Goal: Communication & Community: Ask a question

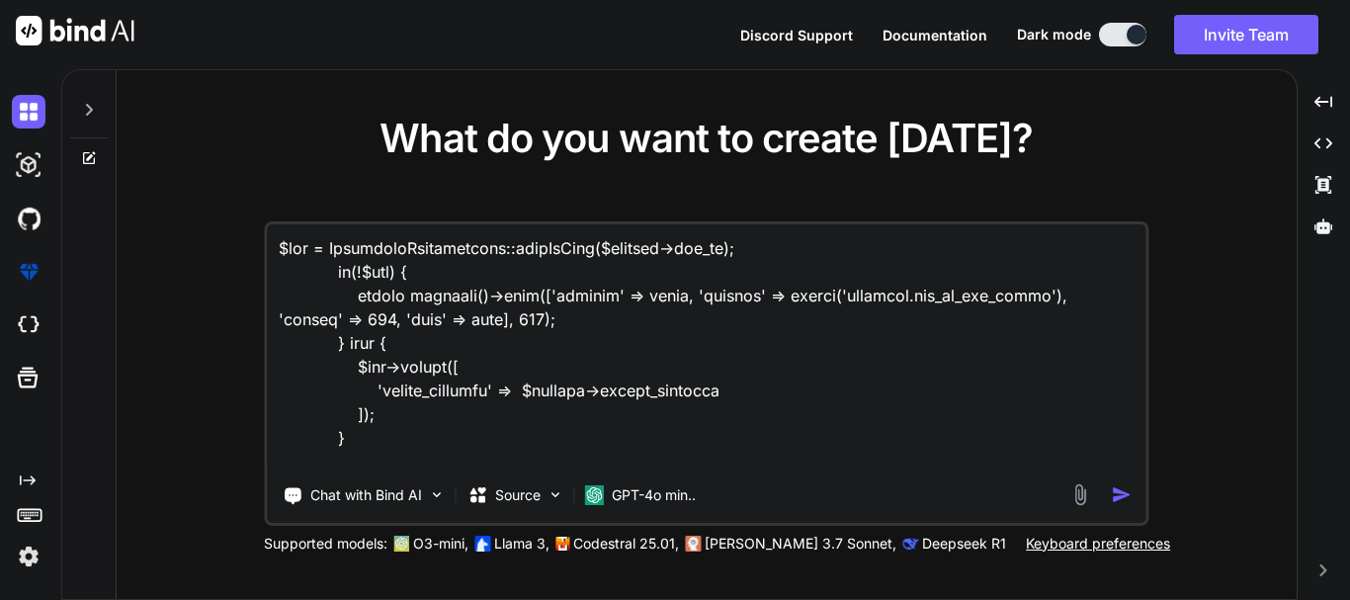
scroll to position [477, 0]
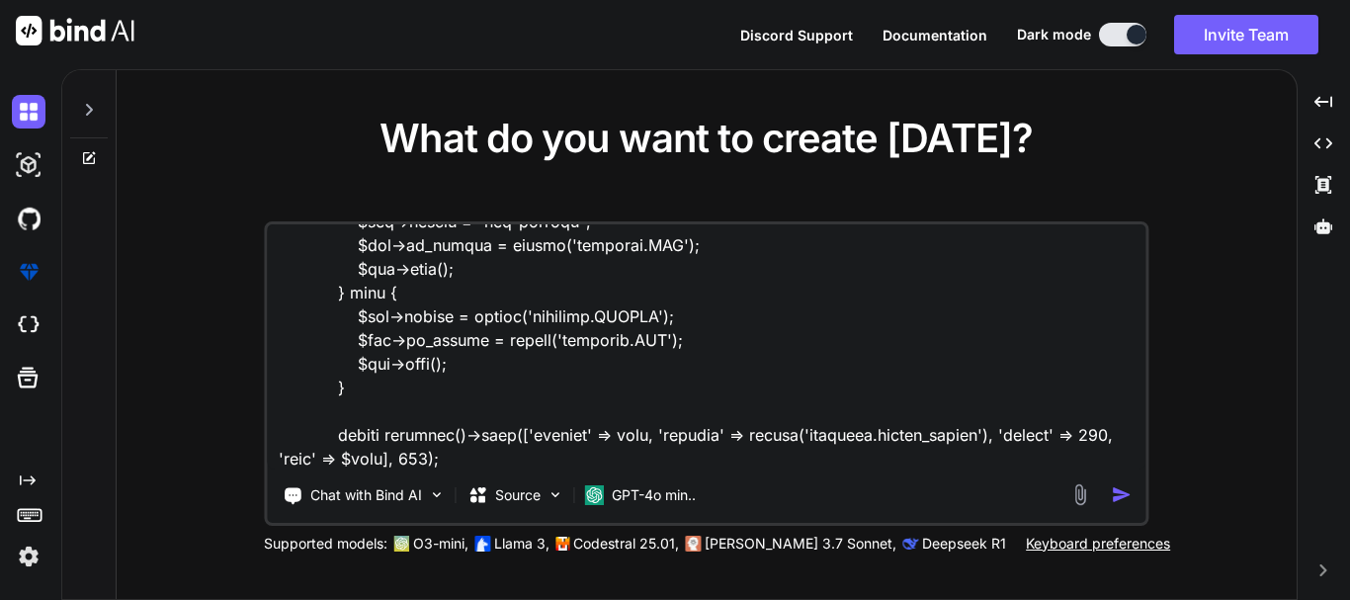
type textarea "x"
type textarea "$ivr = InsuranceVerification::findOrFail($request->ivr_id); if(!$ivr) { return …"
type textarea "x"
type textarea "$ivr = InsuranceVerification::findOrFail($request->ivr_id); if(!$ivr) { return …"
type textarea "x"
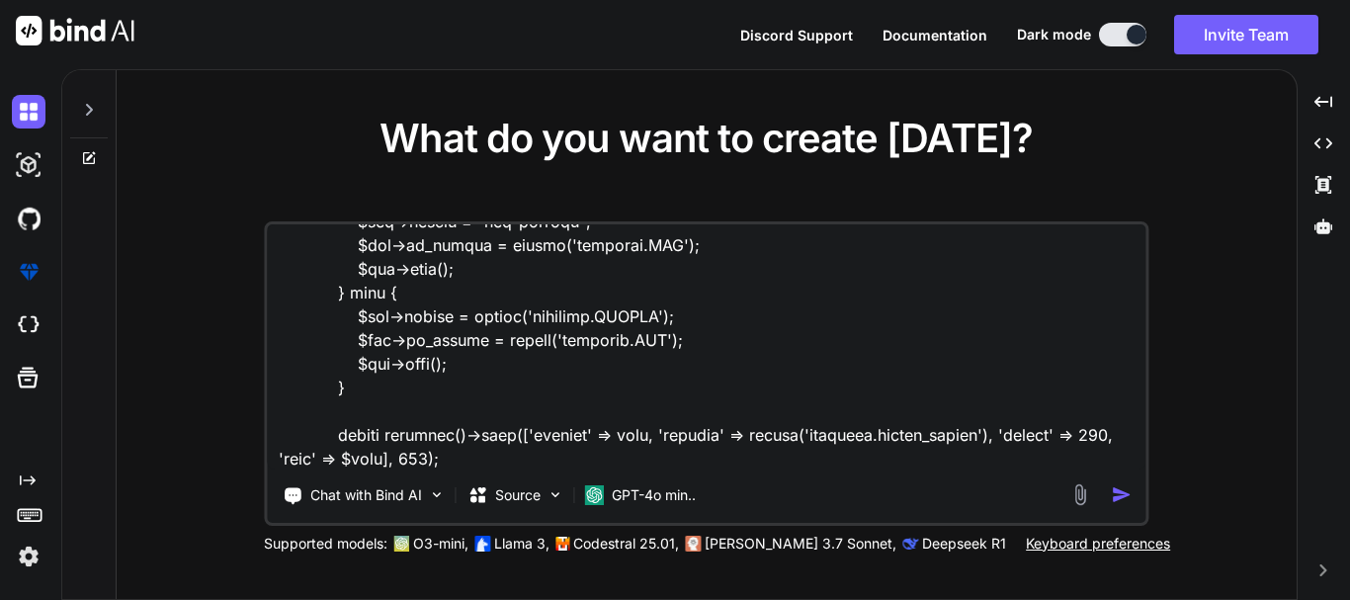
type textarea "$ivr = InsuranceVerification::findOrFail($request->ivr_id); if(!$ivr) { return …"
click at [348, 465] on textarea at bounding box center [706, 346] width 879 height 245
type textarea "x"
type textarea "$ivr = InsuranceVerification::findOrFail($request->ivr_id); if(!$ivr) { return …"
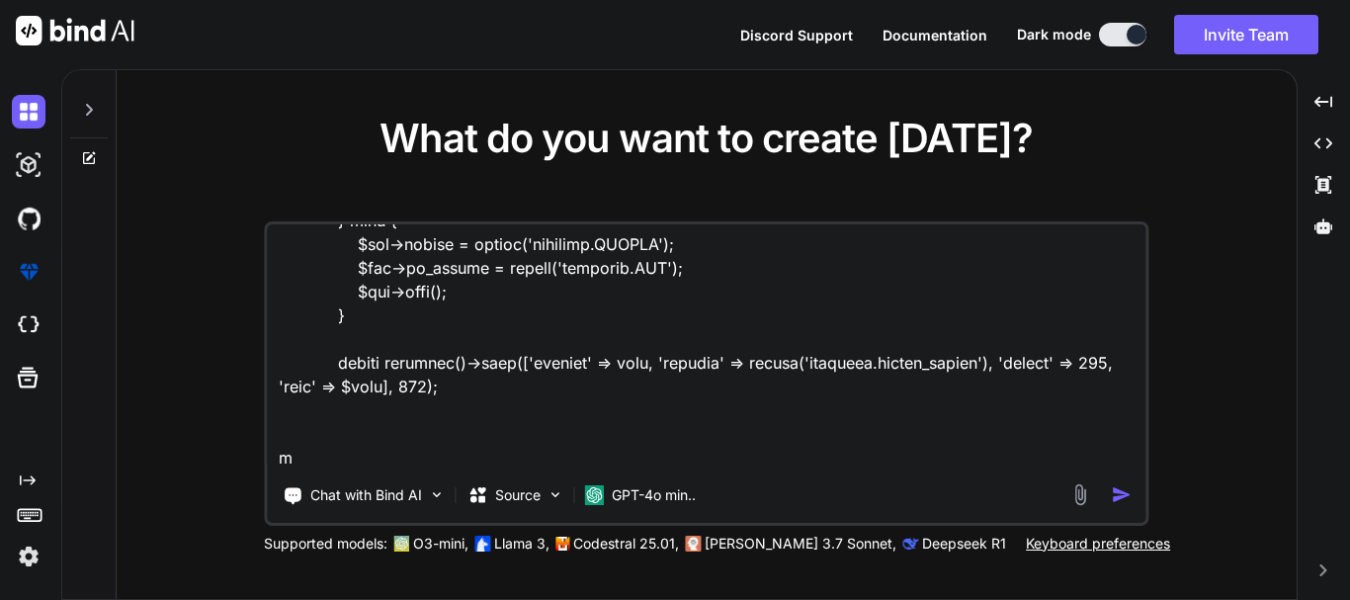
type textarea "x"
type textarea "$ivr = InsuranceVerification::findOrFail($request->ivr_id); if(!$ivr) { return …"
type textarea "x"
type textarea "$ivr = InsuranceVerification::findOrFail($request->ivr_id); if(!$ivr) { return …"
type textarea "x"
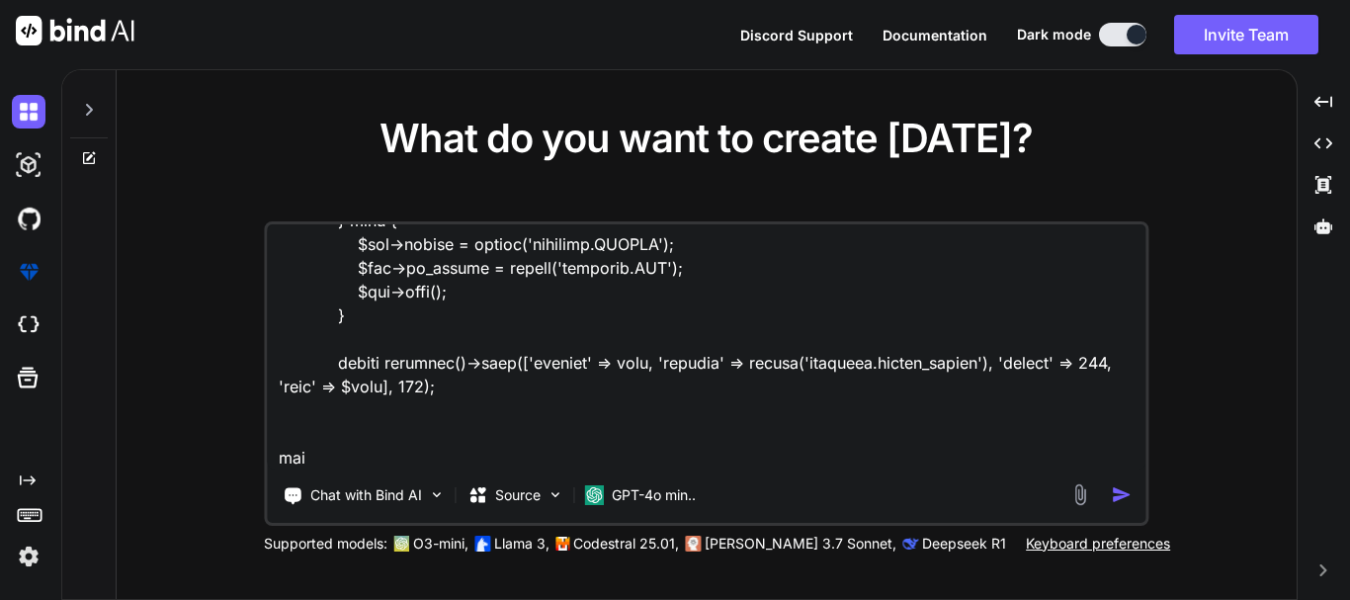
type textarea "$ivr = InsuranceVerification::findOrFail($request->ivr_id); if(!$ivr) { return …"
type textarea "x"
type textarea "$ivr = InsuranceVerification::findOrFail($request->ivr_id); if(!$ivr) { return …"
type textarea "x"
type textarea "$ivr = InsuranceVerification::findOrFail($request->ivr_id); if(!$ivr) { return …"
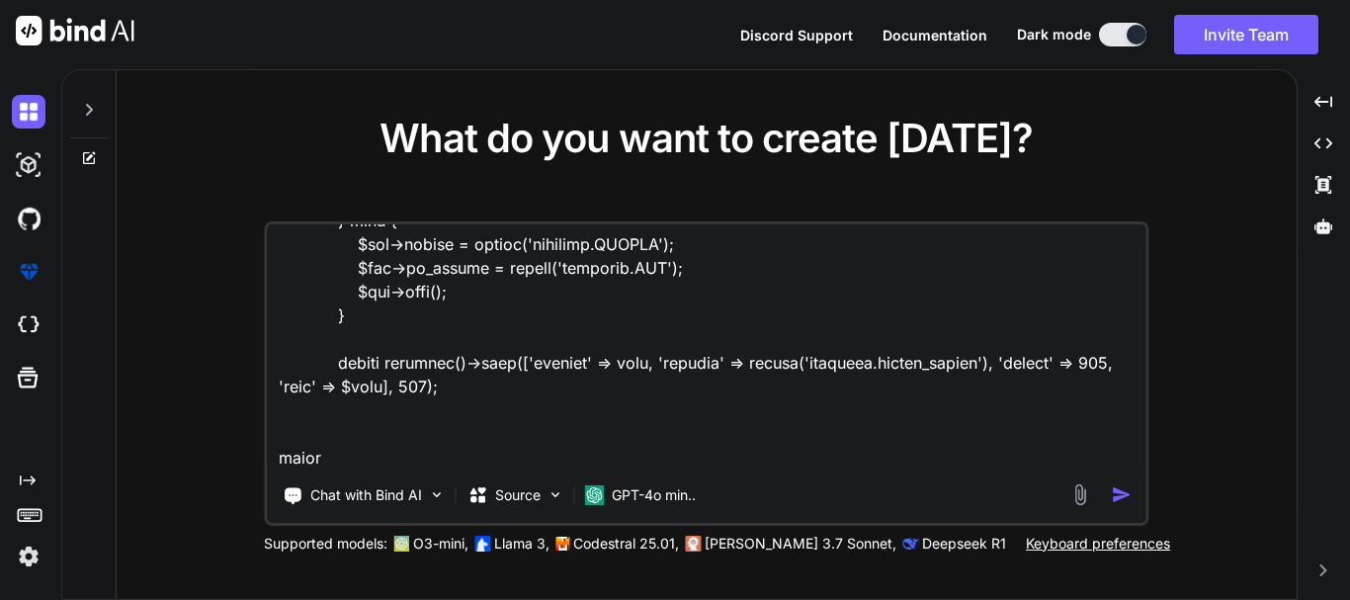
type textarea "x"
type textarea "$ivr = InsuranceVerification::findOrFail($request->ivr_id); if(!$ivr) { return …"
type textarea "x"
type textarea "$ivr = InsuranceVerification::findOrFail($request->ivr_id); if(!$ivr) { return …"
type textarea "x"
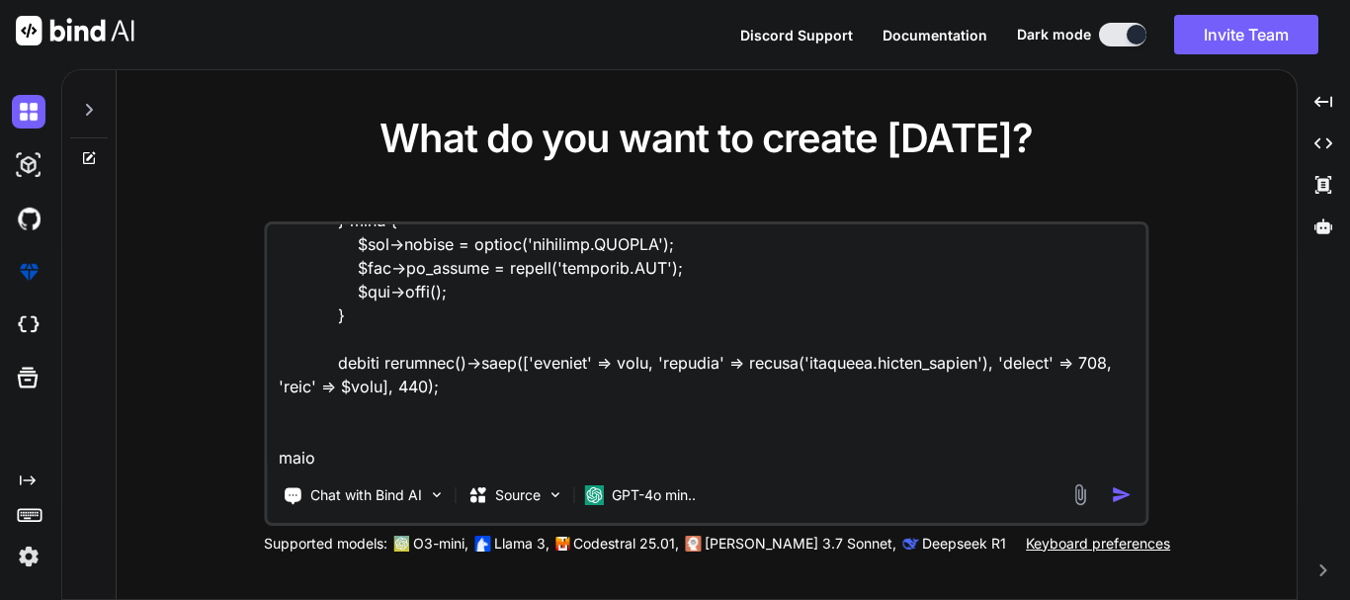
type textarea "$ivr = InsuranceVerification::findOrFail($request->ivr_id); if(!$ivr) { return …"
type textarea "x"
type textarea "$ivr = InsuranceVerification::findOrFail($request->ivr_id); if(!$ivr) { return …"
type textarea "x"
type textarea "$ivr = InsuranceVerification::findOrFail($request->ivr_id); if(!$ivr) { return …"
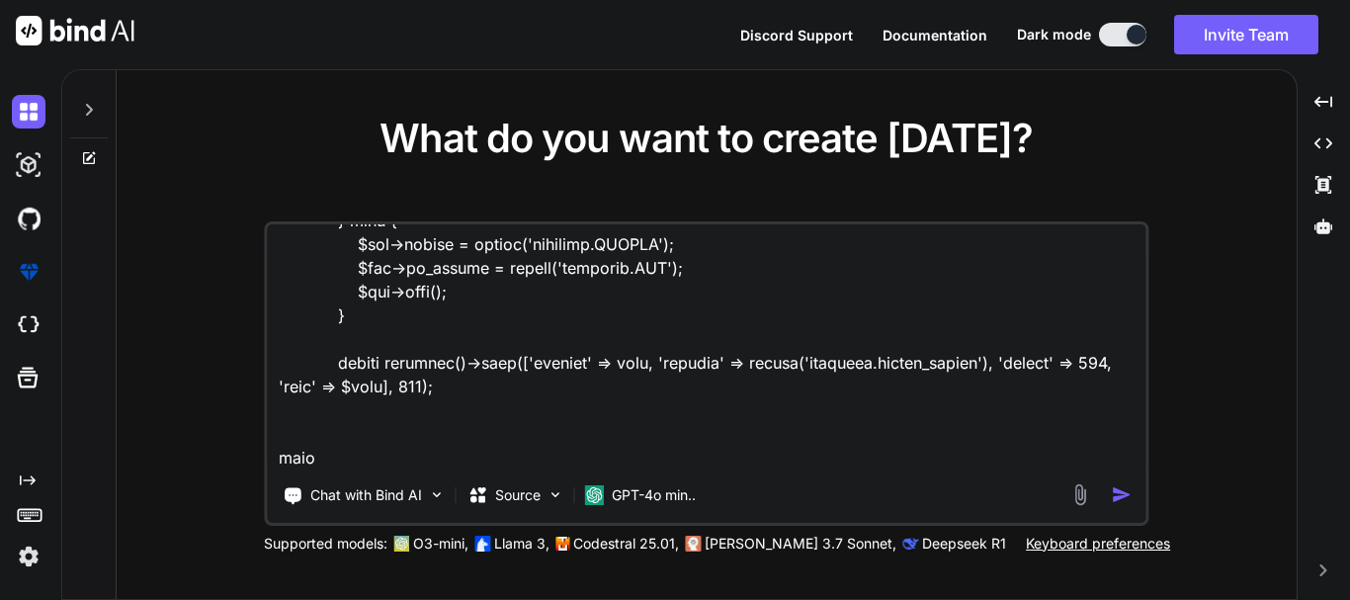
type textarea "x"
type textarea "$ivr = InsuranceVerification::findOrFail($request->ivr_id); if(!$ivr) { return …"
type textarea "x"
type textarea "$ivr = InsuranceVerification::findOrFail($request->ivr_id); if(!$ivr) { return …"
type textarea "x"
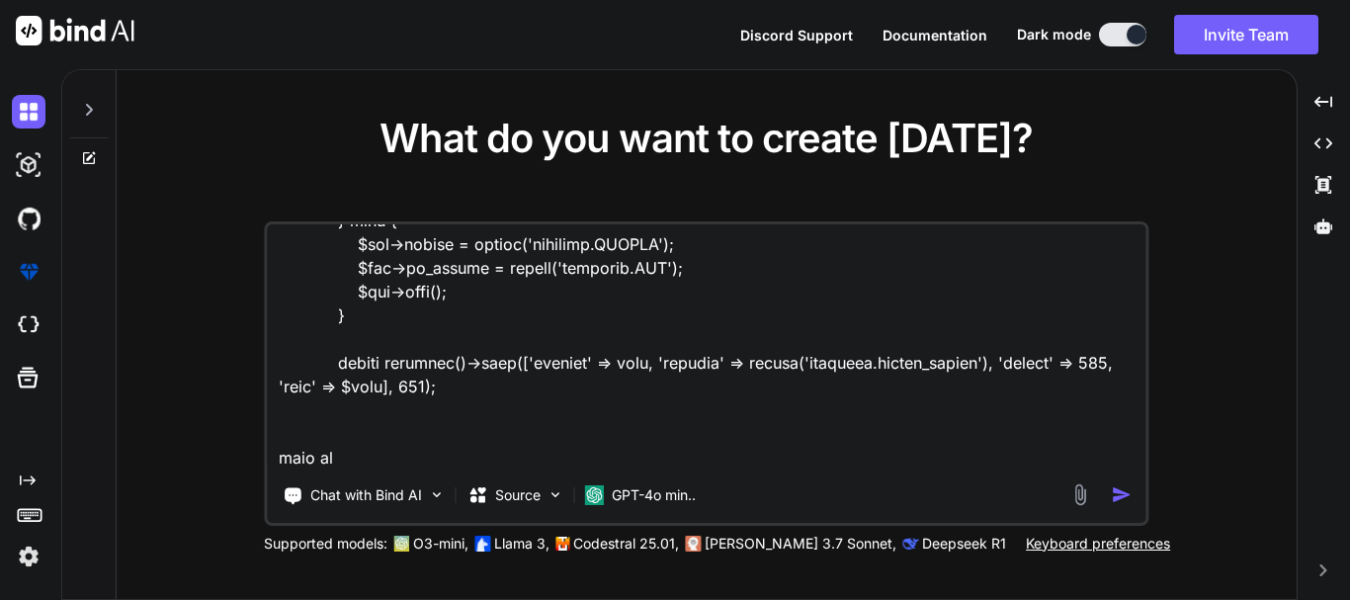
type textarea "$ivr = InsuranceVerification::findOrFail($request->ivr_id); if(!$ivr) { return …"
type textarea "x"
type textarea "$ivr = InsuranceVerification::findOrFail($request->ivr_id); if(!$ivr) { return …"
type textarea "x"
type textarea "$ivr = InsuranceVerification::findOrFail($request->ivr_id); if(!$ivr) { return …"
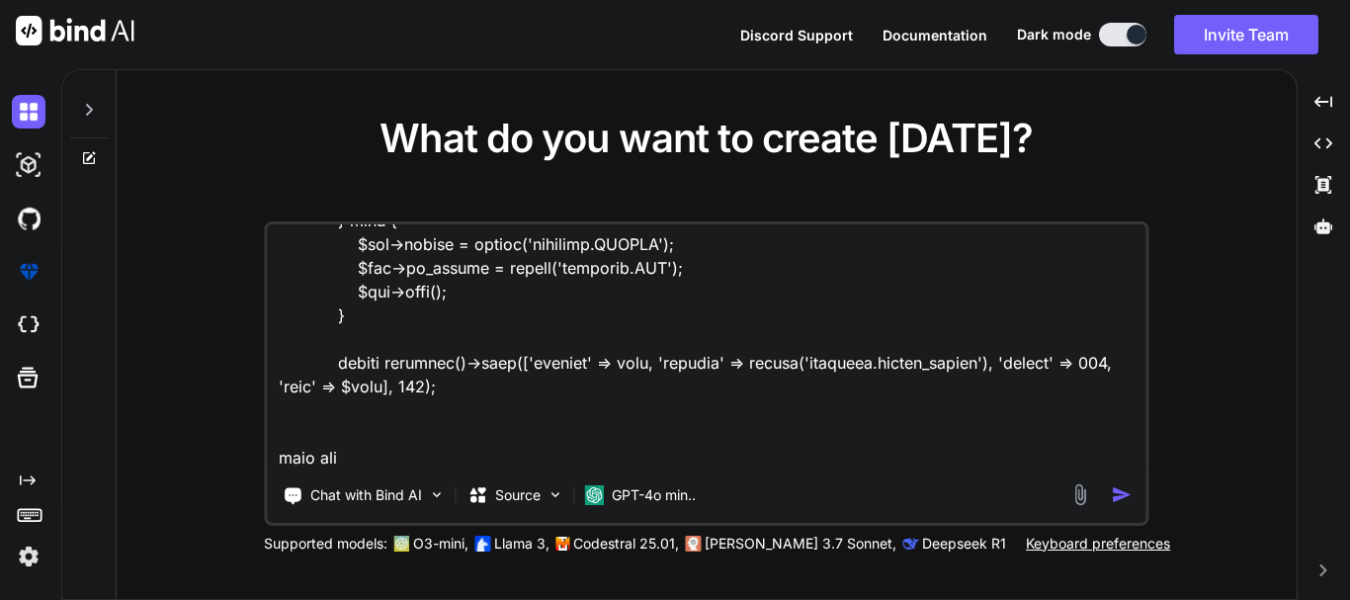
type textarea "x"
type textarea "$ivr = InsuranceVerification::findOrFail($request->ivr_id); if(!$ivr) { return …"
type textarea "x"
type textarea "$ivr = InsuranceVerification::findOrFail($request->ivr_id); if(!$ivr) { return …"
type textarea "x"
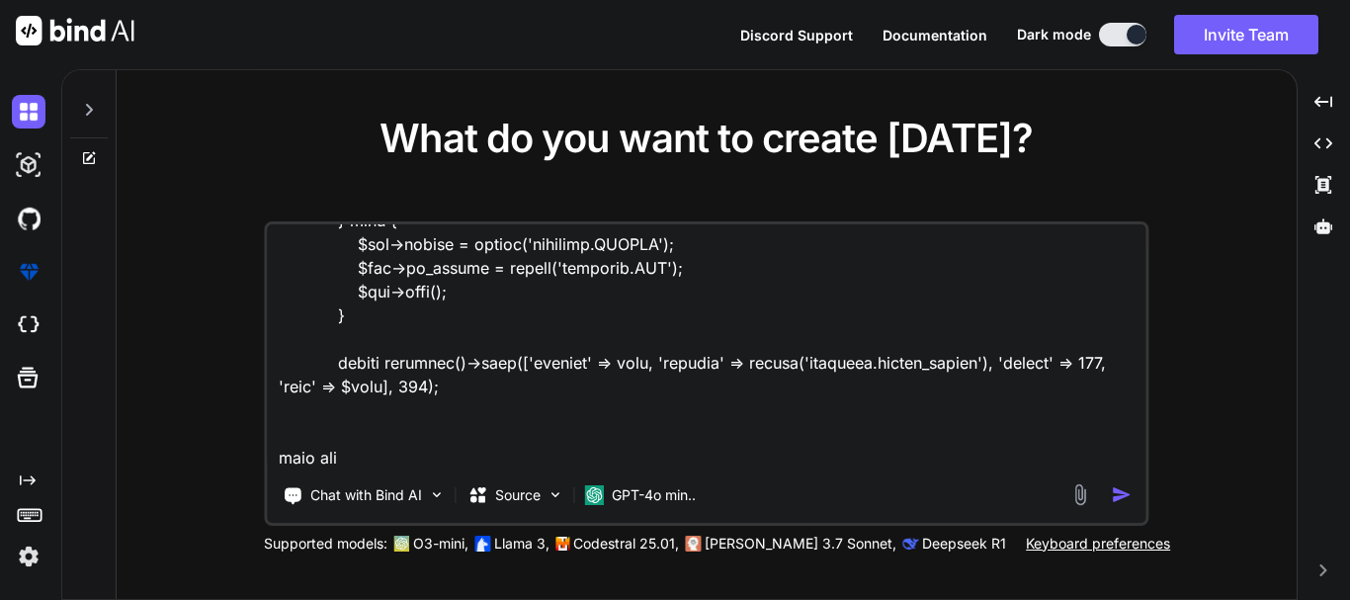
type textarea "$ivr = InsuranceVerification::findOrFail($request->ivr_id); if(!$ivr) { return …"
type textarea "x"
type textarea "$ivr = InsuranceVerification::findOrFail($request->ivr_id); if(!$ivr) { return …"
type textarea "x"
type textarea "$ivr = InsuranceVerification::findOrFail($request->ivr_id); if(!$ivr) { return …"
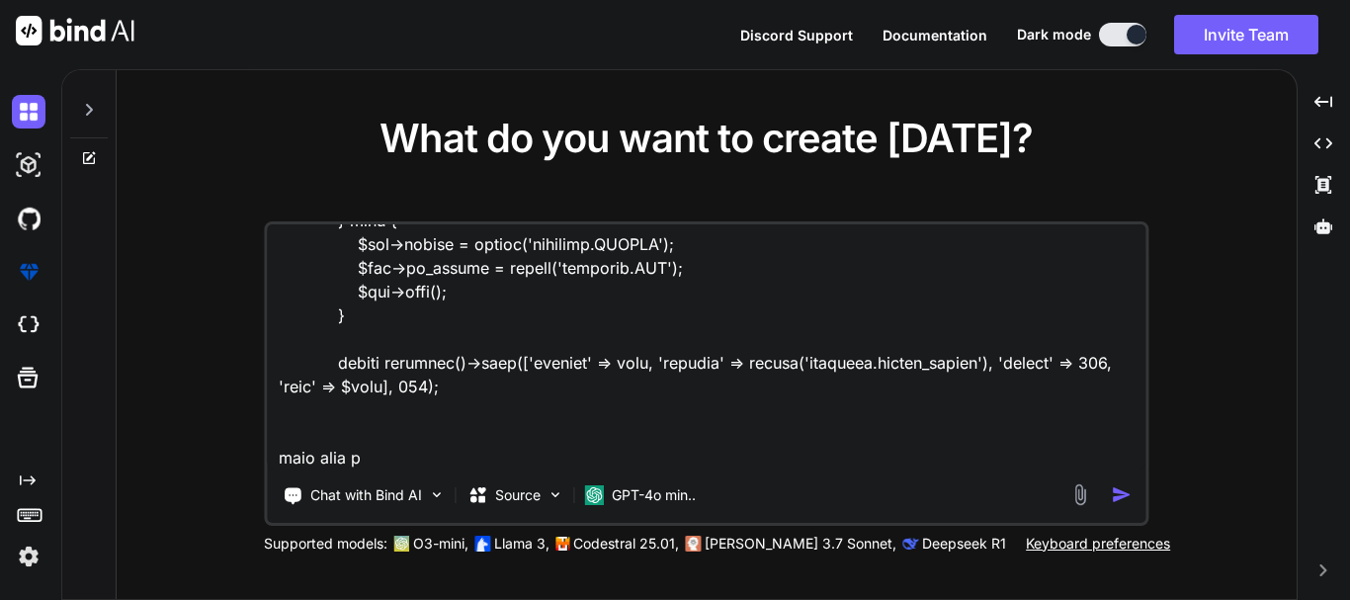
type textarea "x"
type textarea "$ivr = InsuranceVerification::findOrFail($request->ivr_id); if(!$ivr) { return …"
type textarea "x"
type textarea "$ivr = InsuranceVerification::findOrFail($request->ivr_id); if(!$ivr) { return …"
type textarea "x"
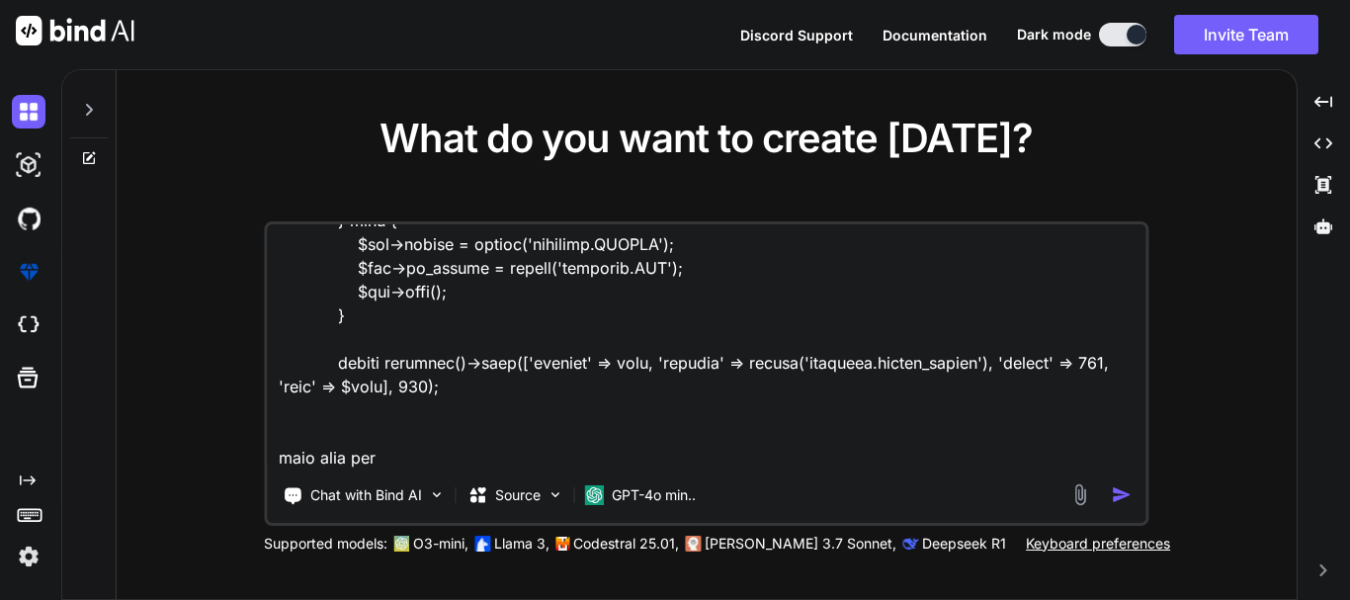
type textarea "$ivr = InsuranceVerification::findOrFail($request->ivr_id); if(!$ivr) { return …"
type textarea "x"
type textarea "$ivr = InsuranceVerification::findOrFail($request->ivr_id); if(!$ivr) { return …"
type textarea "x"
type textarea "$ivr = InsuranceVerification::findOrFail($request->ivr_id); if(!$ivr) { return …"
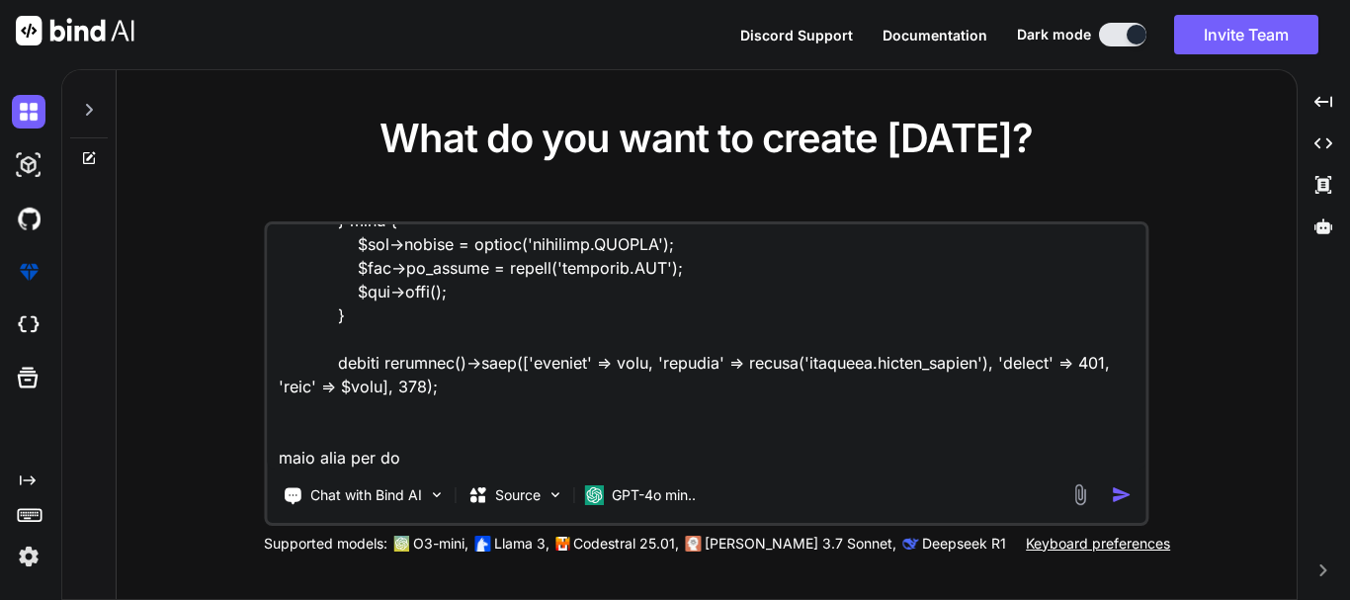
type textarea "x"
type textarea "$ivr = InsuranceVerification::findOrFail($request->ivr_id); if(!$ivr) { return …"
type textarea "x"
type textarea "$ivr = InsuranceVerification::findOrFail($request->ivr_id); if(!$ivr) { return …"
type textarea "x"
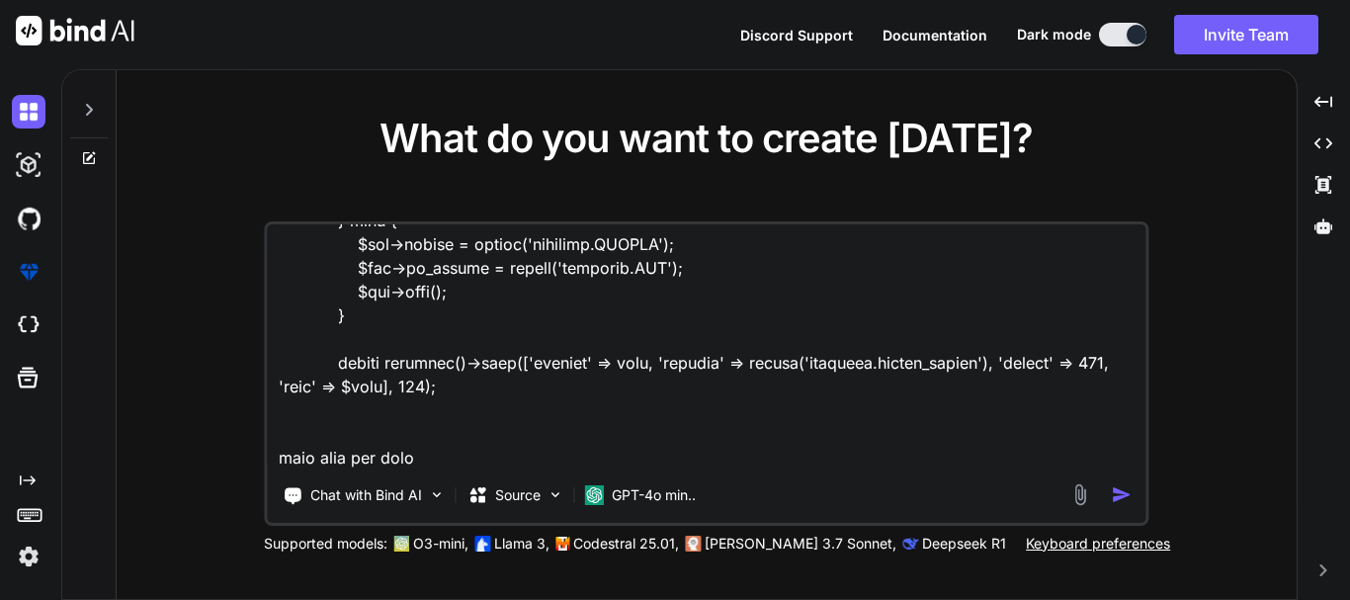
type textarea "$ivr = InsuranceVerification::findOrFail($request->ivr_id); if(!$ivr) { return …"
type textarea "x"
type textarea "$ivr = InsuranceVerification::findOrFail($request->ivr_id); if(!$ivr) { return …"
type textarea "x"
type textarea "$ivr = InsuranceVerification::findOrFail($request->ivr_id); if(!$ivr) { return …"
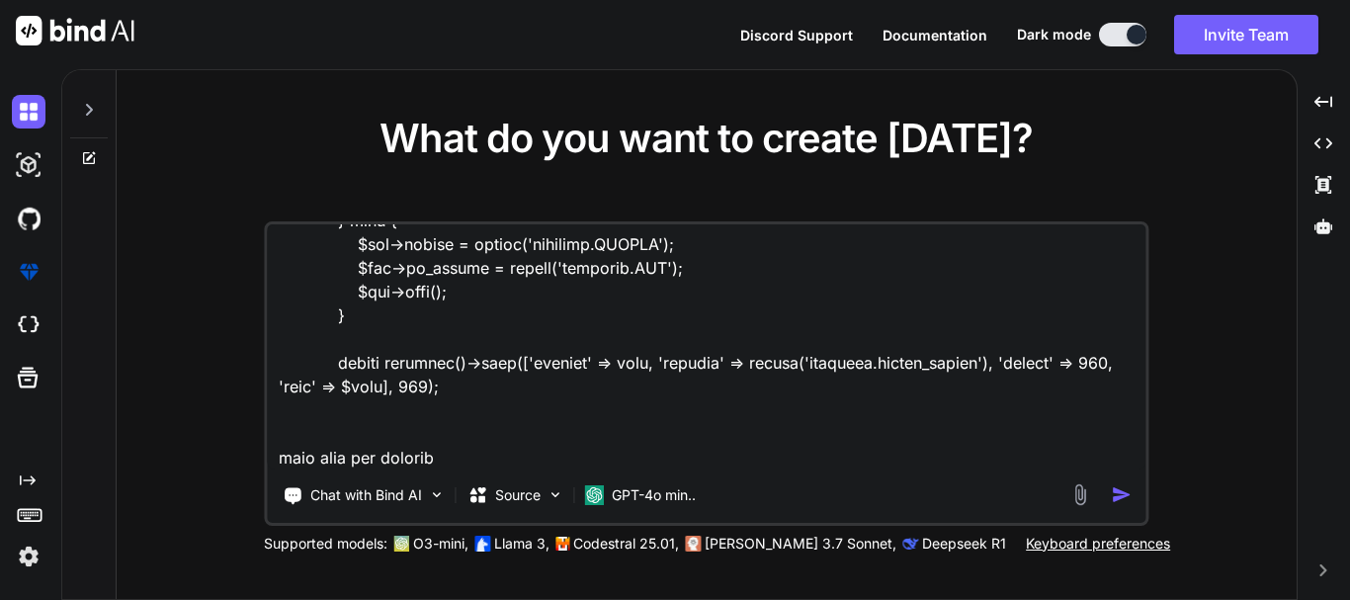
type textarea "x"
type textarea "$ivr = InsuranceVerification::findOrFail($request->ivr_id); if(!$ivr) { return …"
type textarea "x"
type textarea "$ivr = InsuranceVerification::findOrFail($request->ivr_id); if(!$ivr) { return …"
type textarea "x"
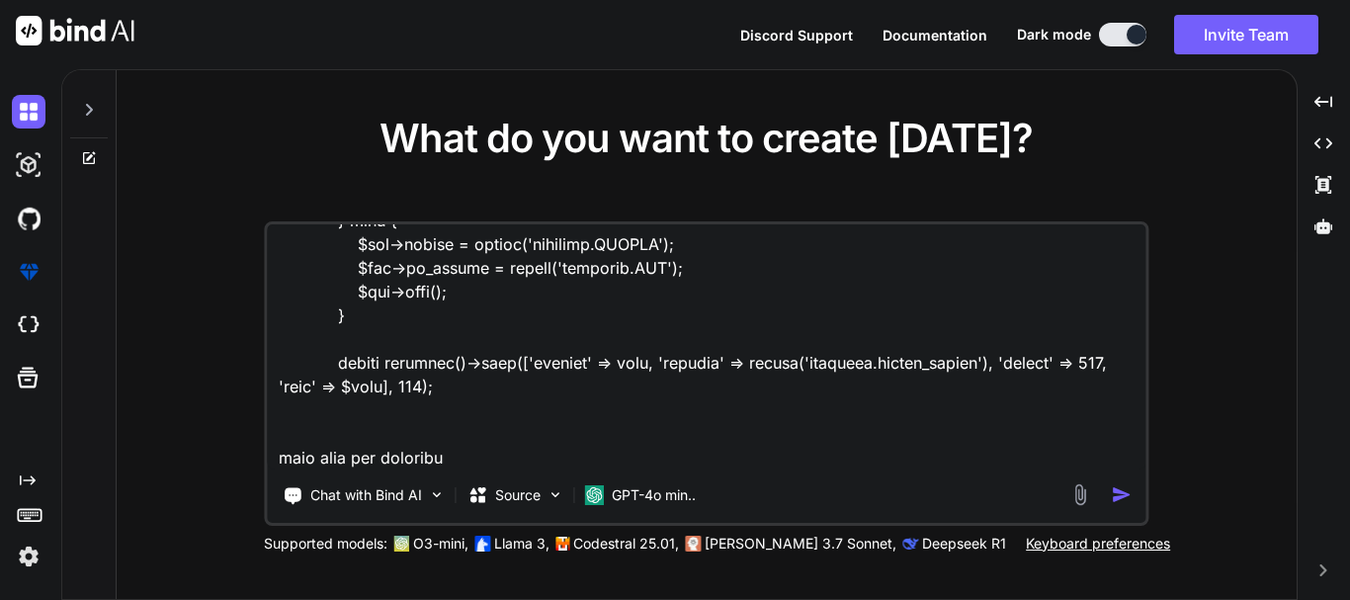
type textarea "$ivr = InsuranceVerification::findOrFail($request->ivr_id); if(!$ivr) { return …"
type textarea "x"
type textarea "$ivr = InsuranceVerification::findOrFail($request->ivr_id); if(!$ivr) { return …"
type textarea "x"
type textarea "$ivr = InsuranceVerification::findOrFail($request->ivr_id); if(!$ivr) { return …"
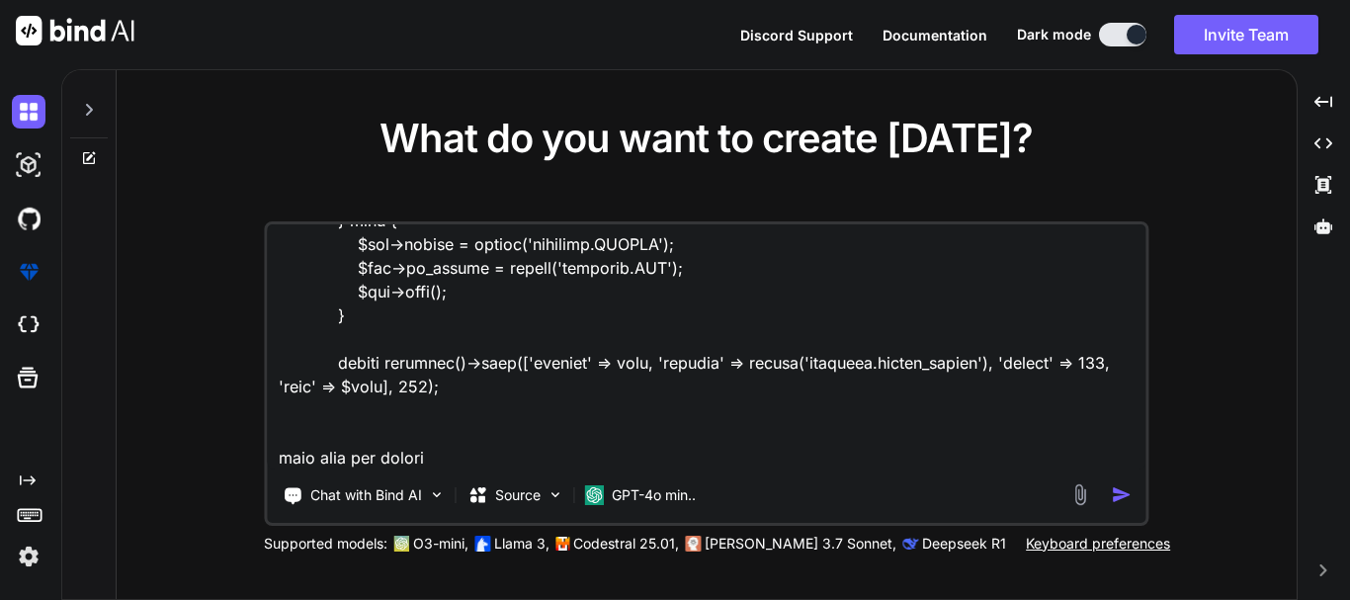
type textarea "x"
type textarea "$ivr = InsuranceVerification::findOrFail($request->ivr_id); if(!$ivr) { return …"
type textarea "x"
type textarea "$ivr = InsuranceVerification::findOrFail($request->ivr_id); if(!$ivr) { return …"
type textarea "x"
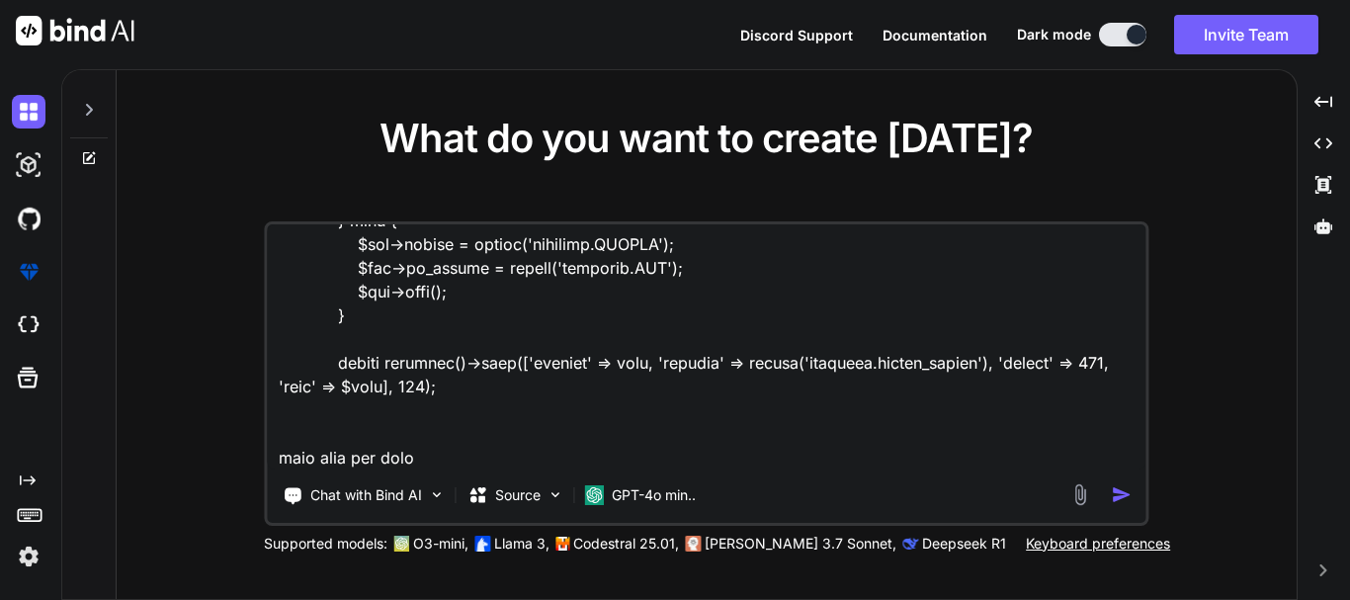
type textarea "$ivr = InsuranceVerification::findOrFail($request->ivr_id); if(!$ivr) { return …"
type textarea "x"
type textarea "$ivr = InsuranceVerification::findOrFail($request->ivr_id); if(!$ivr) { return …"
type textarea "x"
type textarea "$ivr = InsuranceVerification::findOrFail($request->ivr_id); if(!$ivr) { return …"
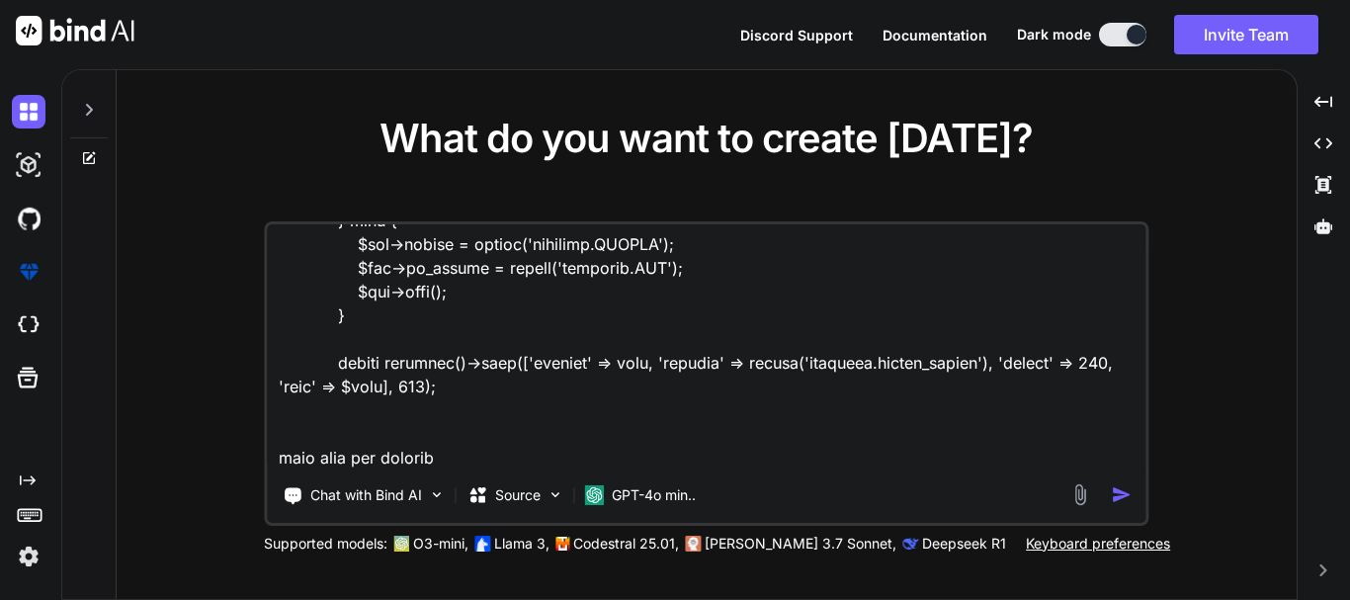
type textarea "x"
type textarea "$ivr = InsuranceVerification::findOrFail($request->ivr_id); if(!$ivr) { return …"
type textarea "x"
type textarea "$ivr = InsuranceVerification::findOrFail($request->ivr_id); if(!$ivr) { return …"
type textarea "x"
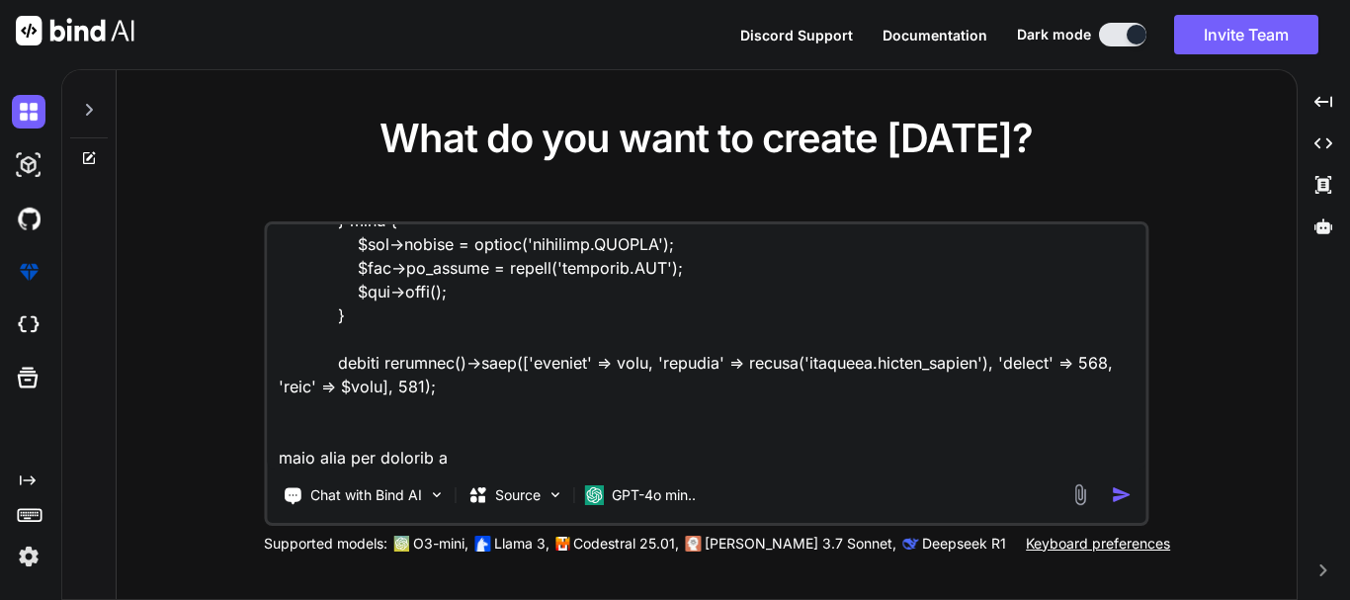
type textarea "$ivr = InsuranceVerification::findOrFail($request->ivr_id); if(!$ivr) { return …"
type textarea "x"
type textarea "$ivr = InsuranceVerification::findOrFail($request->ivr_id); if(!$ivr) { return …"
type textarea "x"
type textarea "$ivr = InsuranceVerification::findOrFail($request->ivr_id); if(!$ivr) { return …"
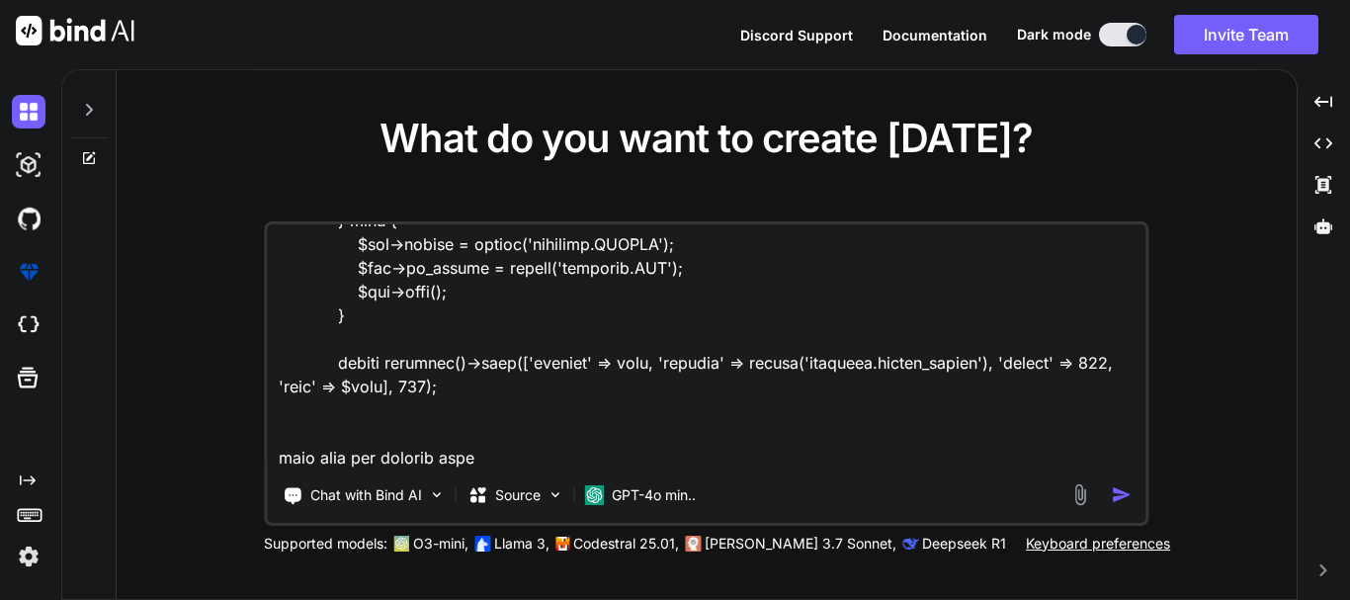
type textarea "x"
type textarea "$ivr = InsuranceVerification::findOrFail($request->ivr_id); if(!$ivr) { return …"
type textarea "x"
type textarea "$ivr = InsuranceVerification::findOrFail($request->ivr_id); if(!$ivr) { return …"
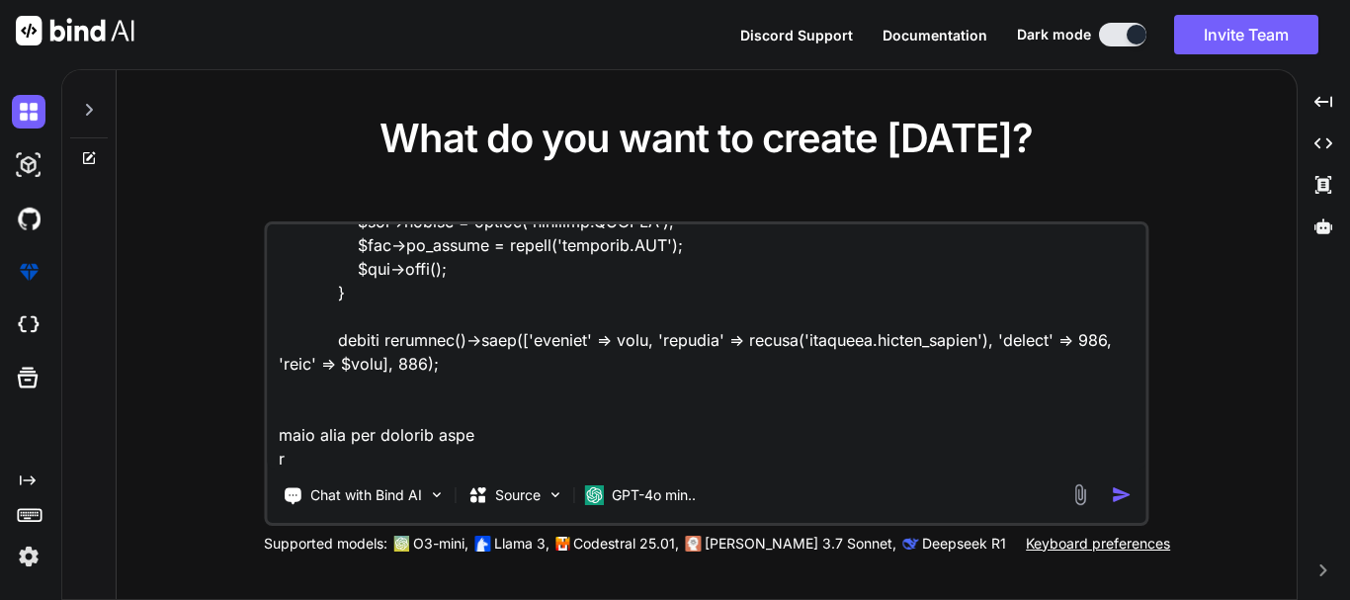
type textarea "x"
type textarea "$ivr = InsuranceVerification::findOrFail($request->ivr_id); if(!$ivr) { return …"
type textarea "x"
type textarea "$ivr = InsuranceVerification::findOrFail($request->ivr_id); if(!$ivr) { return …"
type textarea "x"
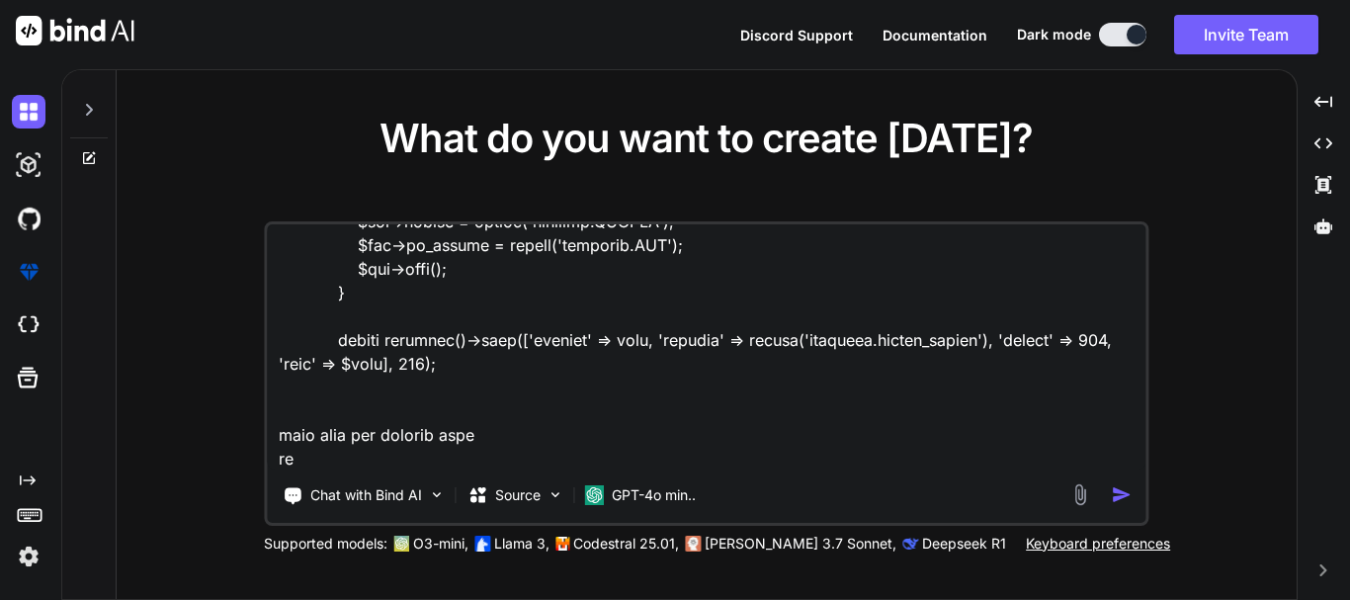
type textarea "$ivr = InsuranceVerification::findOrFail($request->ivr_id); if(!$ivr) { return …"
type textarea "x"
type textarea "$ivr = InsuranceVerification::findOrFail($request->ivr_id); if(!$ivr) { return …"
type textarea "x"
type textarea "$ivr = InsuranceVerification::findOrFail($request->ivr_id); if(!$ivr) { return …"
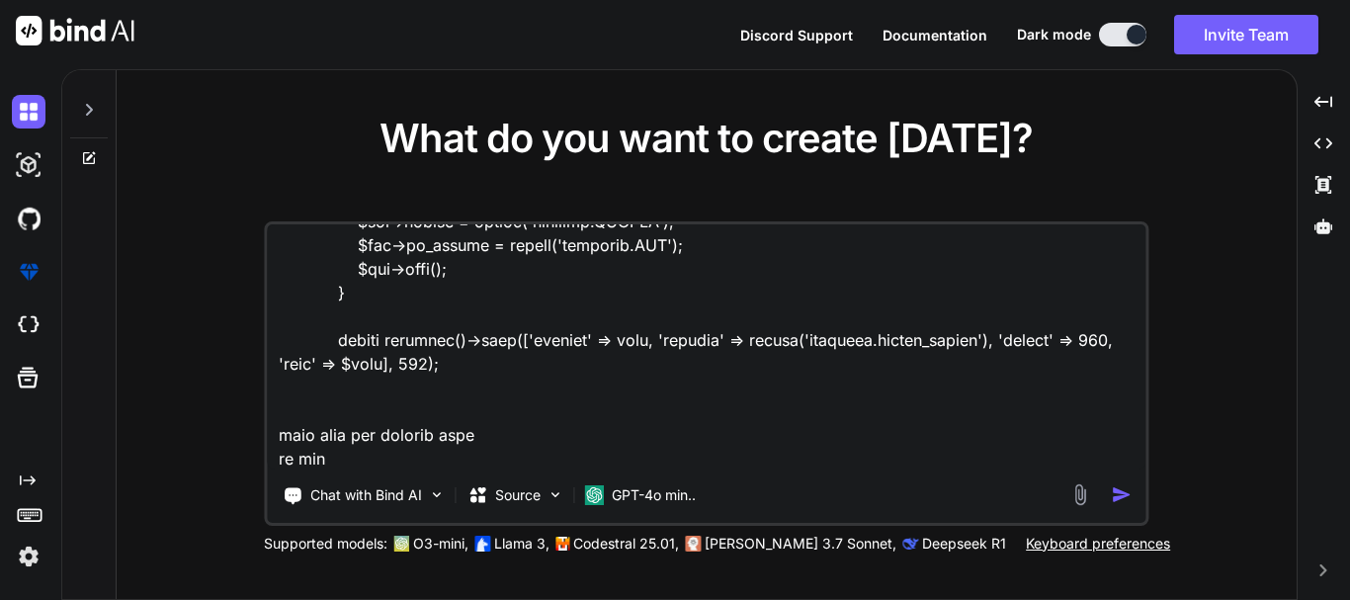
type textarea "x"
type textarea "$ivr = InsuranceVerification::findOrFail($request->ivr_id); if(!$ivr) { return …"
type textarea "x"
type textarea "$ivr = InsuranceVerification::findOrFail($request->ivr_id); if(!$ivr) { return …"
type textarea "x"
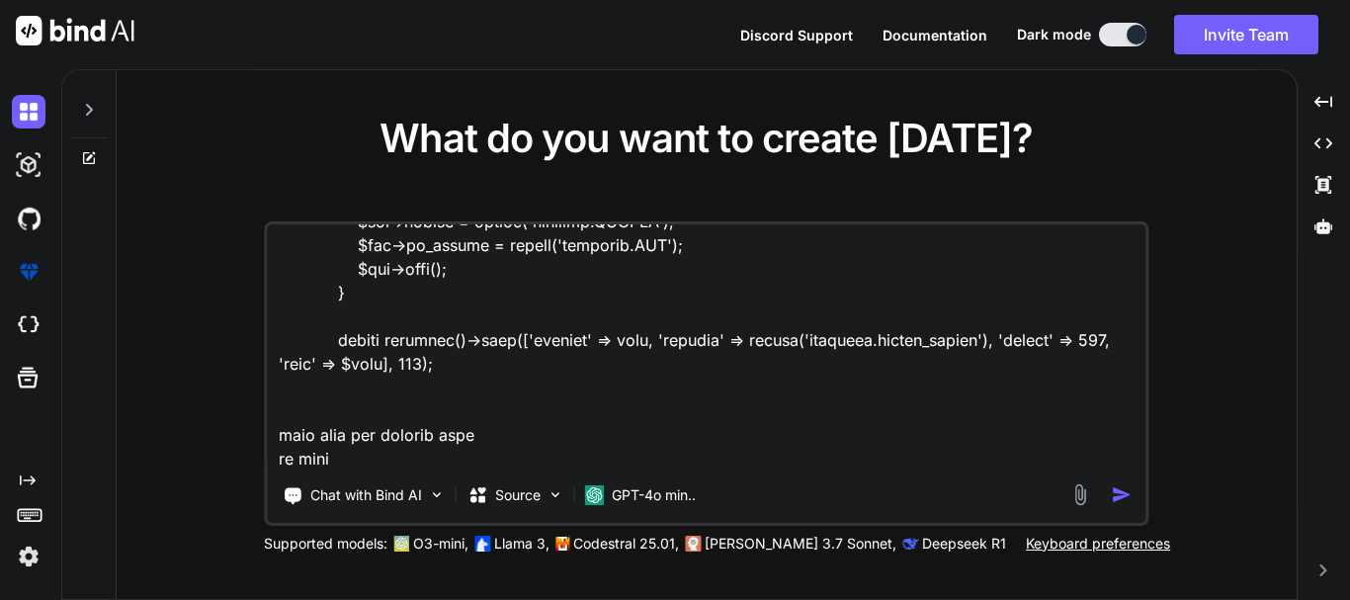
type textarea "$ivr = InsuranceVerification::findOrFail($request->ivr_id); if(!$ivr) { return …"
type textarea "x"
type textarea "$ivr = InsuranceVerification::findOrFail($request->ivr_id); if(!$ivr) { return …"
type textarea "x"
type textarea "$ivr = InsuranceVerification::findOrFail($request->ivr_id); if(!$ivr) { return …"
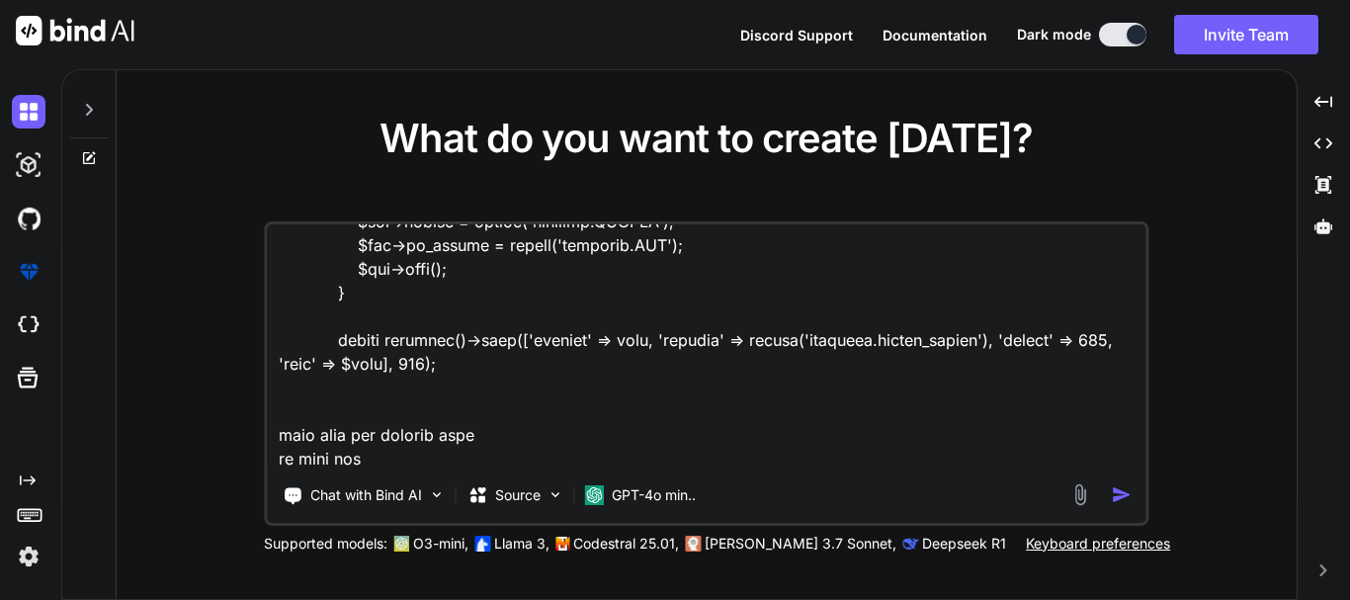
type textarea "x"
type textarea "$ivr = InsuranceVerification::findOrFail($request->ivr_id); if(!$ivr) { return …"
type textarea "x"
type textarea "$ivr = InsuranceVerification::findOrFail($request->ivr_id); if(!$ivr) { return …"
type textarea "x"
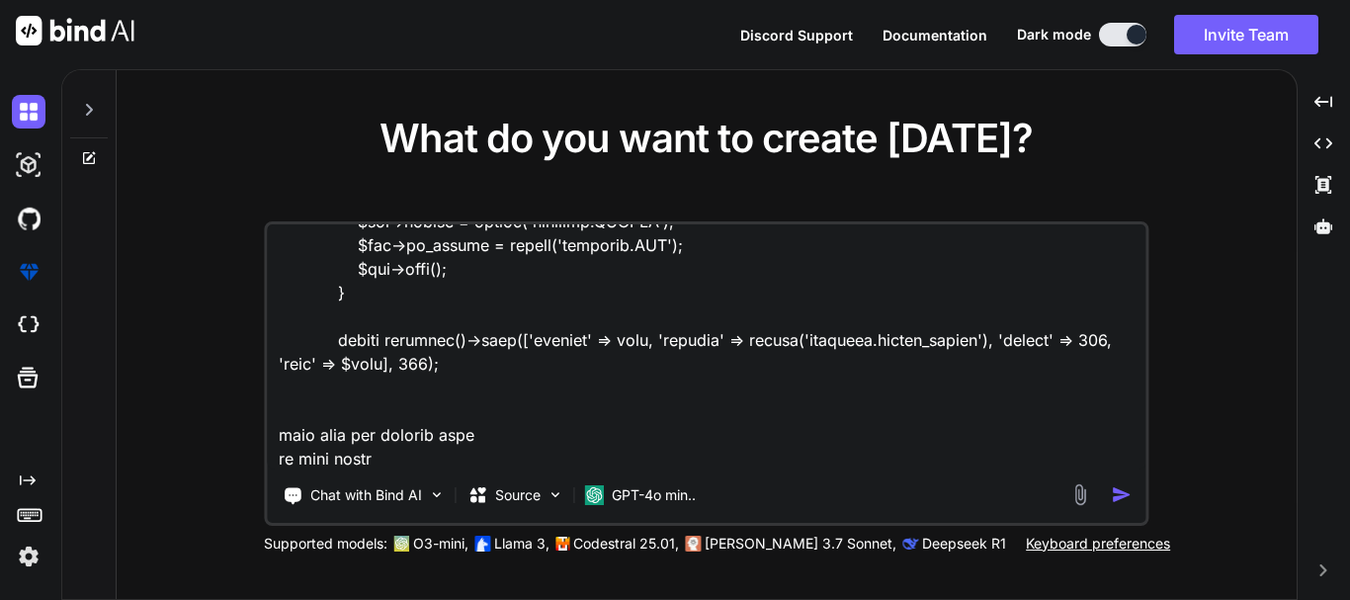
type textarea "$ivr = InsuranceVerification::findOrFail($request->ivr_id); if(!$ivr) { return …"
type textarea "x"
type textarea "$ivr = InsuranceVerification::findOrFail($request->ivr_id); if(!$ivr) { return …"
type textarea "x"
type textarea "$ivr = InsuranceVerification::findOrFail($request->ivr_id); if(!$ivr) { return …"
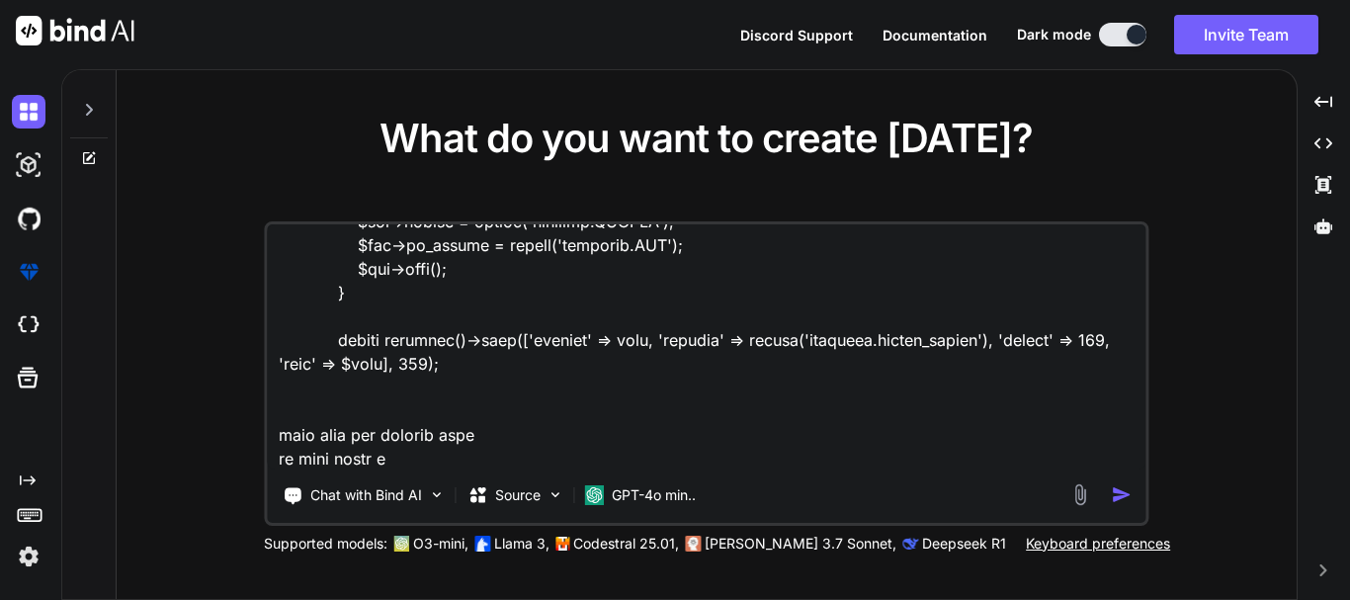
type textarea "x"
type textarea "$ivr = InsuranceVerification::findOrFail($request->ivr_id); if(!$ivr) { return …"
type textarea "x"
type textarea "$ivr = InsuranceVerification::findOrFail($request->ivr_id); if(!$ivr) { return …"
type textarea "x"
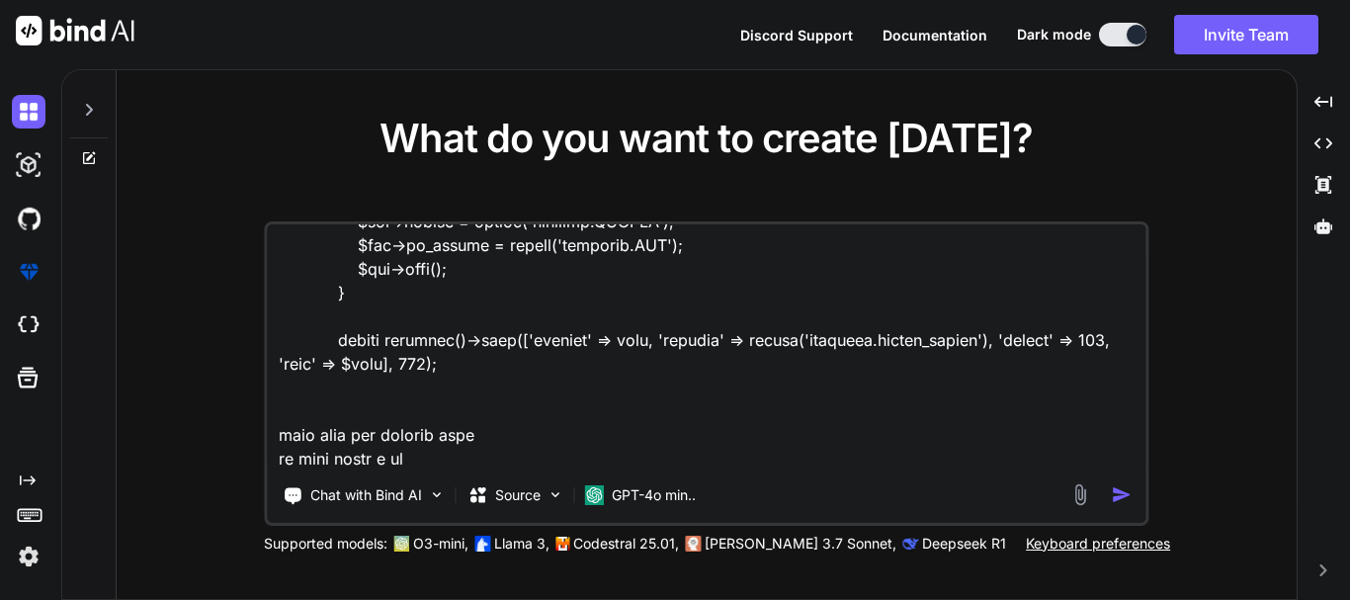
type textarea "$ivr = InsuranceVerification::findOrFail($request->ivr_id); if(!$ivr) { return …"
type textarea "x"
type textarea "$ivr = InsuranceVerification::findOrFail($request->ivr_id); if(!$ivr) { return …"
type textarea "x"
type textarea "$ivr = InsuranceVerification::findOrFail($request->ivr_id); if(!$ivr) { return …"
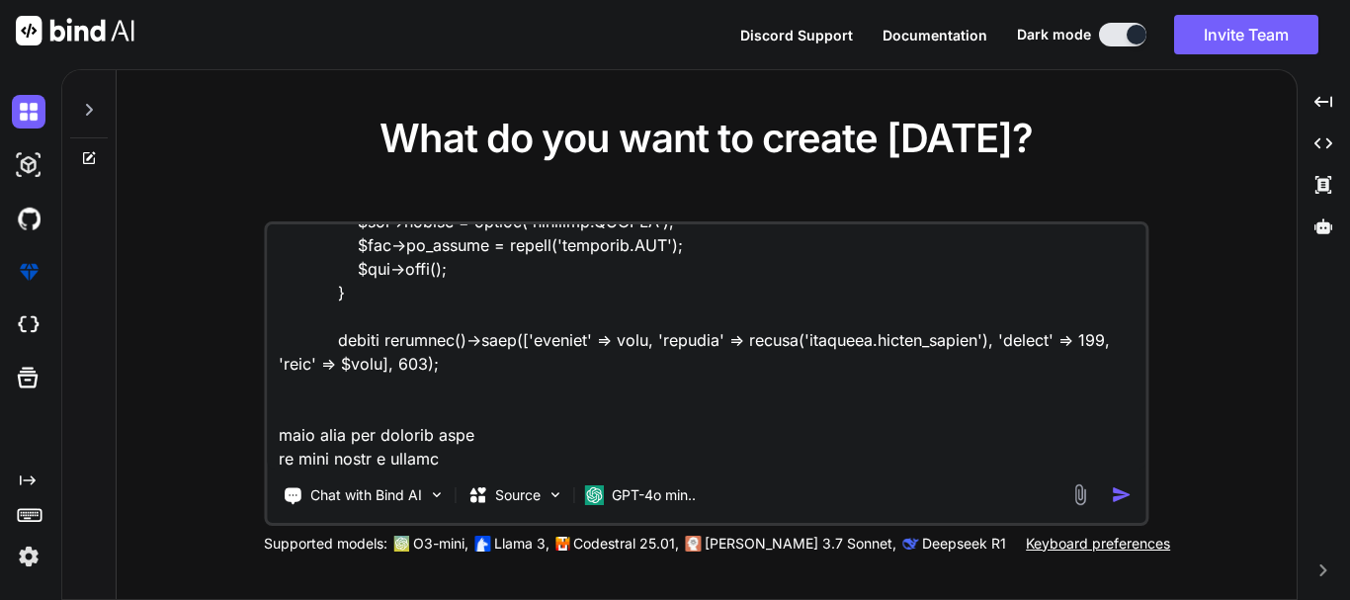
type textarea "x"
type textarea "$ivr = InsuranceVerification::findOrFail($request->ivr_id); if(!$ivr) { return …"
type textarea "x"
type textarea "$ivr = InsuranceVerification::findOrFail($request->ivr_id); if(!$ivr) { return …"
type textarea "x"
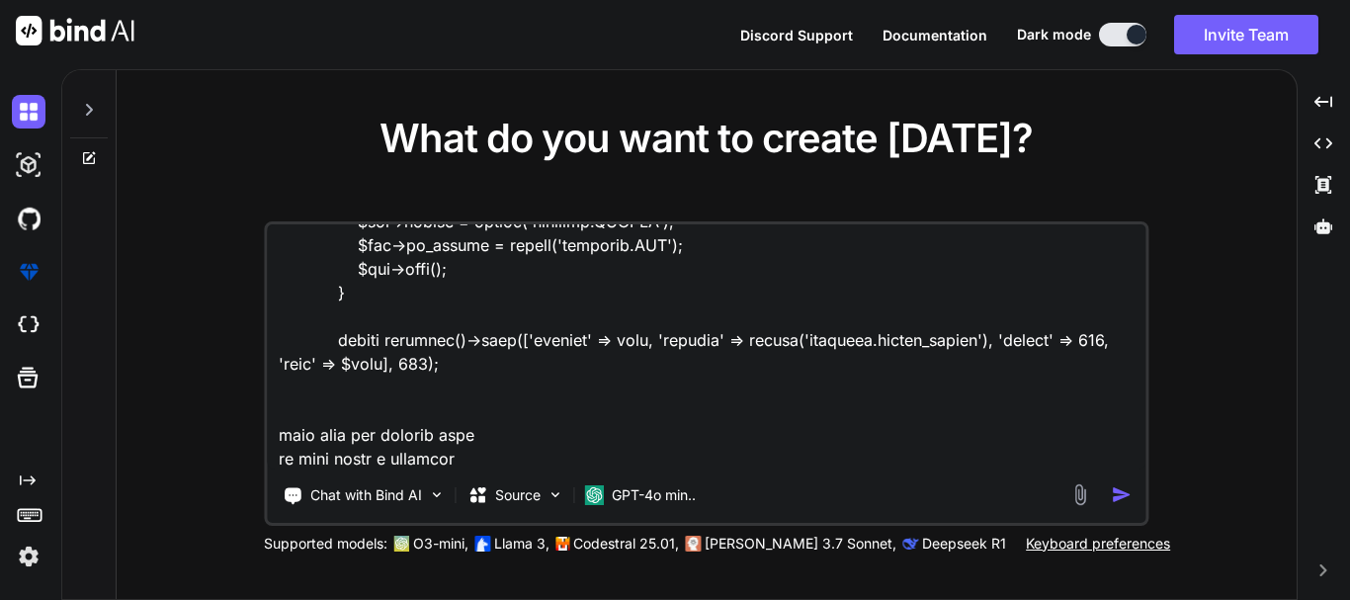
type textarea "$ivr = InsuranceVerification::findOrFail($request->ivr_id); if(!$ivr) { return …"
type textarea "x"
type textarea "$ivr = InsuranceVerification::findOrFail($request->ivr_id); if(!$ivr) { return …"
type textarea "x"
type textarea "$ivr = InsuranceVerification::findOrFail($request->ivr_id); if(!$ivr) { return …"
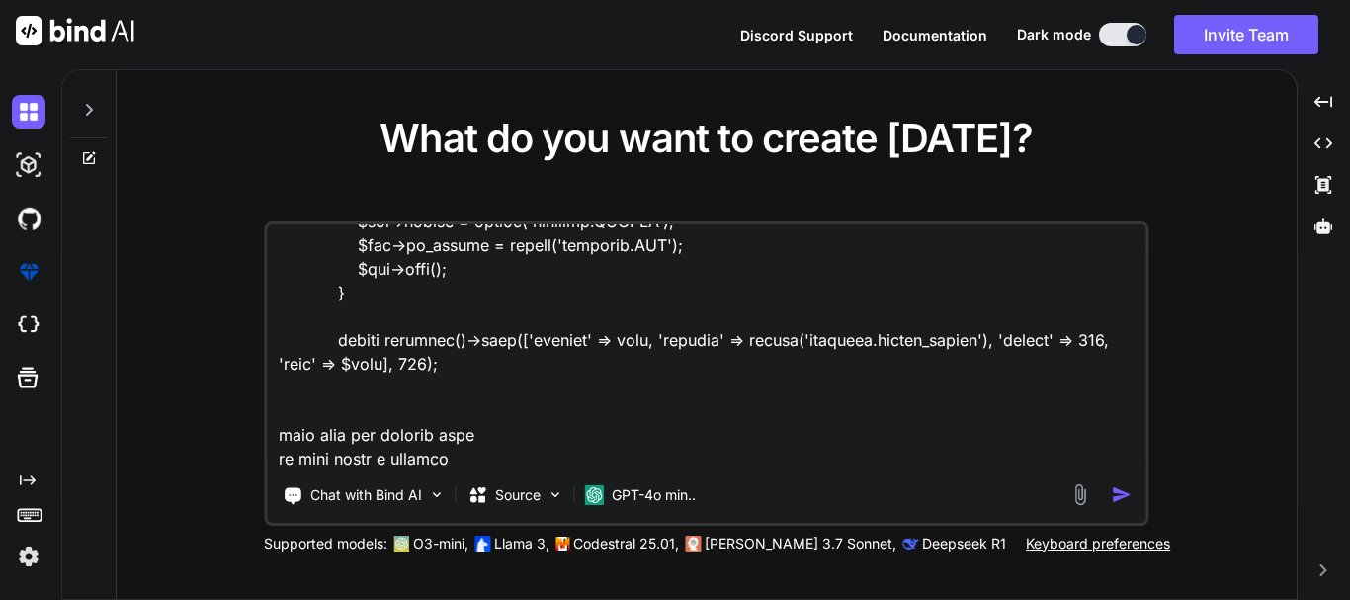
type textarea "x"
type textarea "$ivr = InsuranceVerification::findOrFail($request->ivr_id); if(!$ivr) { return …"
type textarea "x"
type textarea "$ivr = InsuranceVerification::findOrFail($request->ivr_id); if(!$ivr) { return …"
type textarea "x"
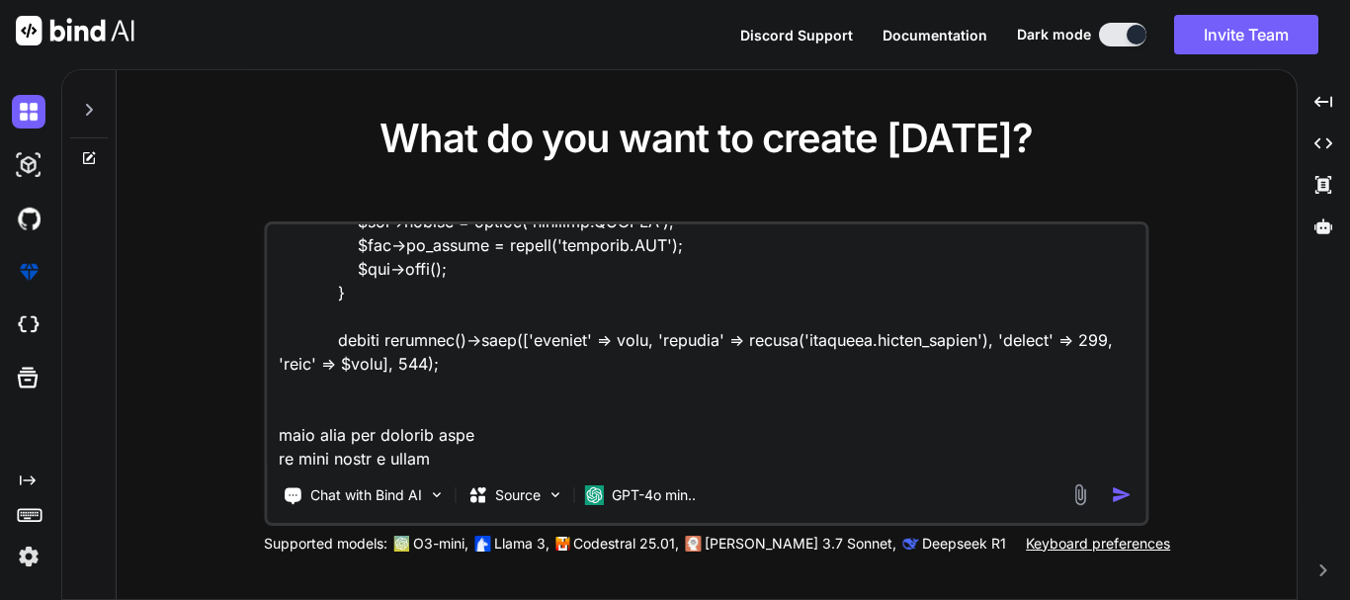
type textarea "$ivr = InsuranceVerification::findOrFail($request->ivr_id); if(!$ivr) { return …"
type textarea "x"
type textarea "$ivr = InsuranceVerification::findOrFail($request->ivr_id); if(!$ivr) { return …"
type textarea "x"
type textarea "$ivr = InsuranceVerification::findOrFail($request->ivr_id); if(!$ivr) { return …"
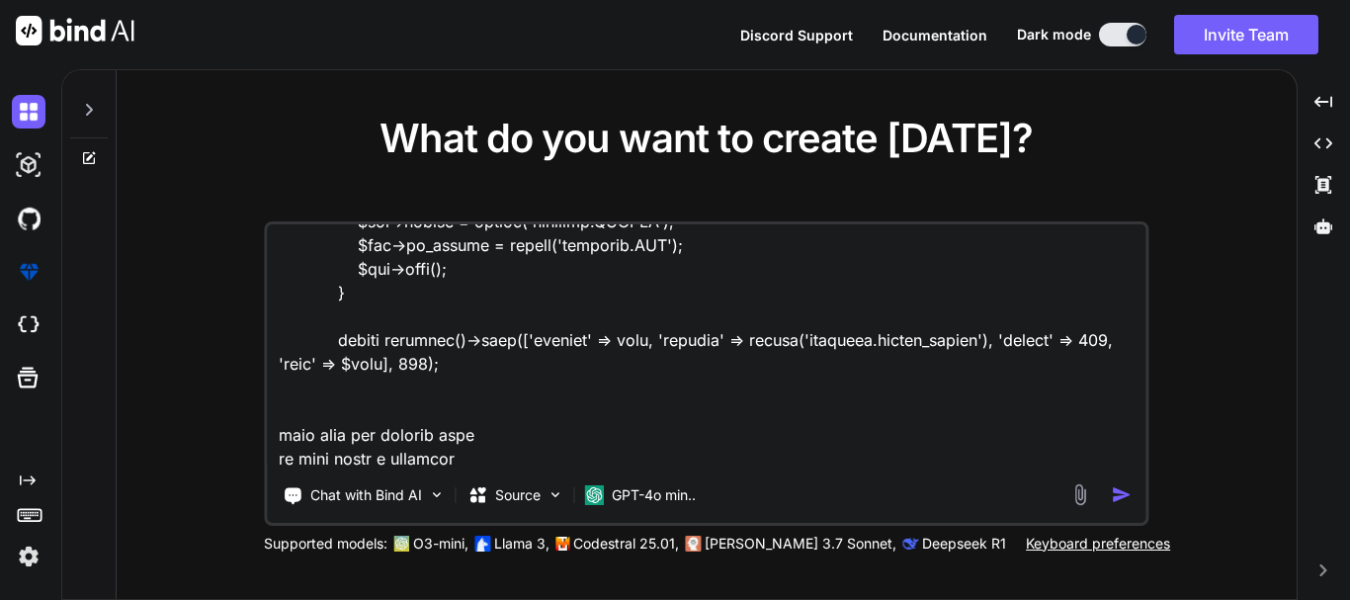
type textarea "x"
type textarea "$ivr = InsuranceVerification::findOrFail($request->ivr_id); if(!$ivr) { return …"
type textarea "x"
type textarea "$ivr = InsuranceVerification::findOrFail($request->ivr_id); if(!$ivr) { return …"
type textarea "x"
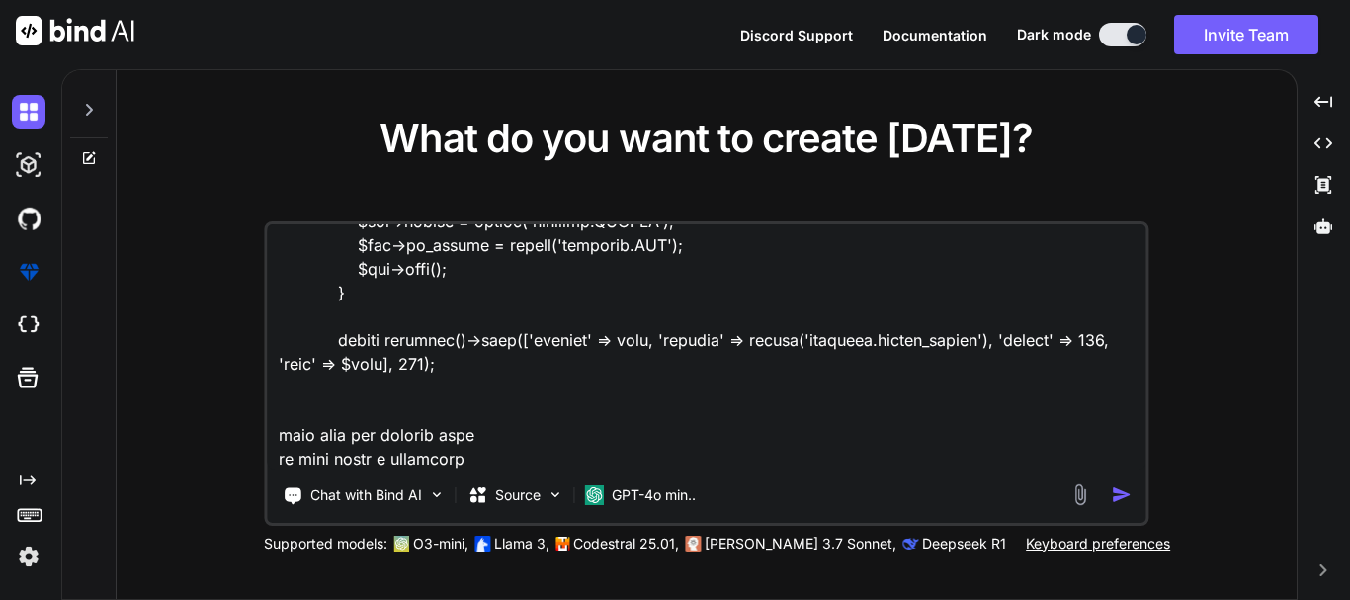
type textarea "$ivr = InsuranceVerification::findOrFail($request->ivr_id); if(!$ivr) { return …"
type textarea "x"
type textarea "$ivr = InsuranceVerification::findOrFail($request->ivr_id); if(!$ivr) { return …"
type textarea "x"
type textarea "$ivr = InsuranceVerification::findOrFail($request->ivr_id); if(!$ivr) { return …"
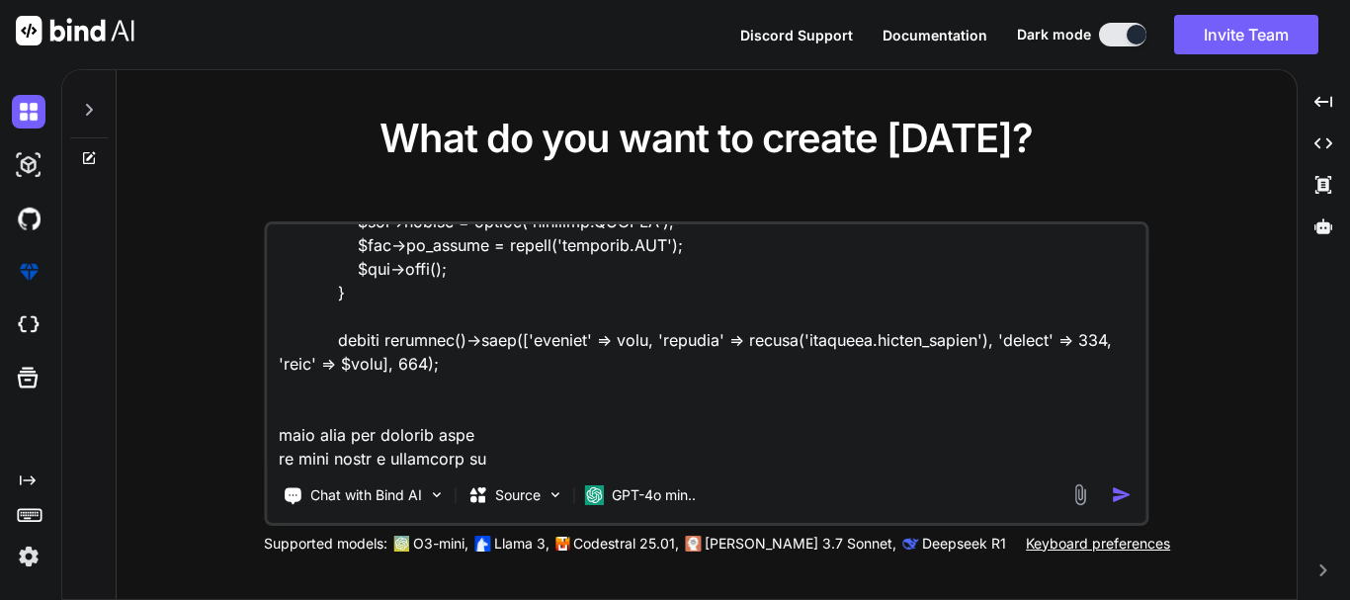
type textarea "x"
type textarea "$ivr = InsuranceVerification::findOrFail($request->ivr_id); if(!$ivr) { return …"
type textarea "x"
type textarea "$ivr = InsuranceVerification::findOrFail($request->ivr_id); if(!$ivr) { return …"
type textarea "x"
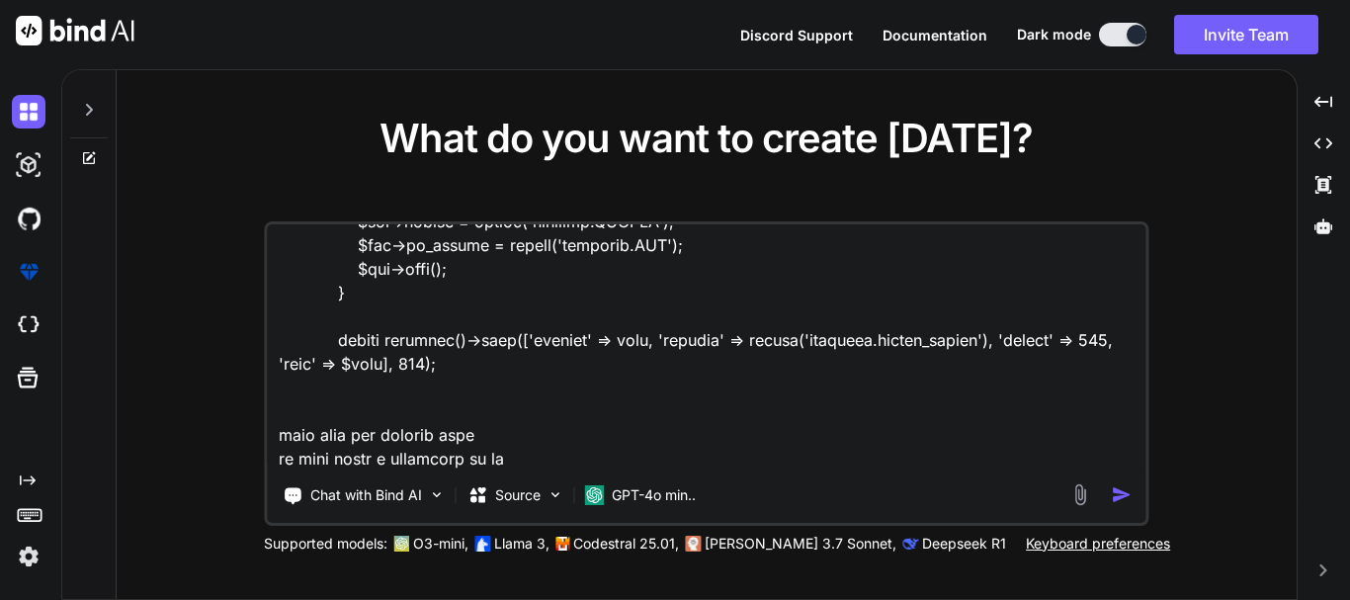
type textarea "$ivr = InsuranceVerification::findOrFail($request->ivr_id); if(!$ivr) { return …"
type textarea "x"
type textarea "$ivr = InsuranceVerification::findOrFail($request->ivr_id); if(!$ivr) { return …"
type textarea "x"
type textarea "$ivr = InsuranceVerification::findOrFail($request->ivr_id); if(!$ivr) { return …"
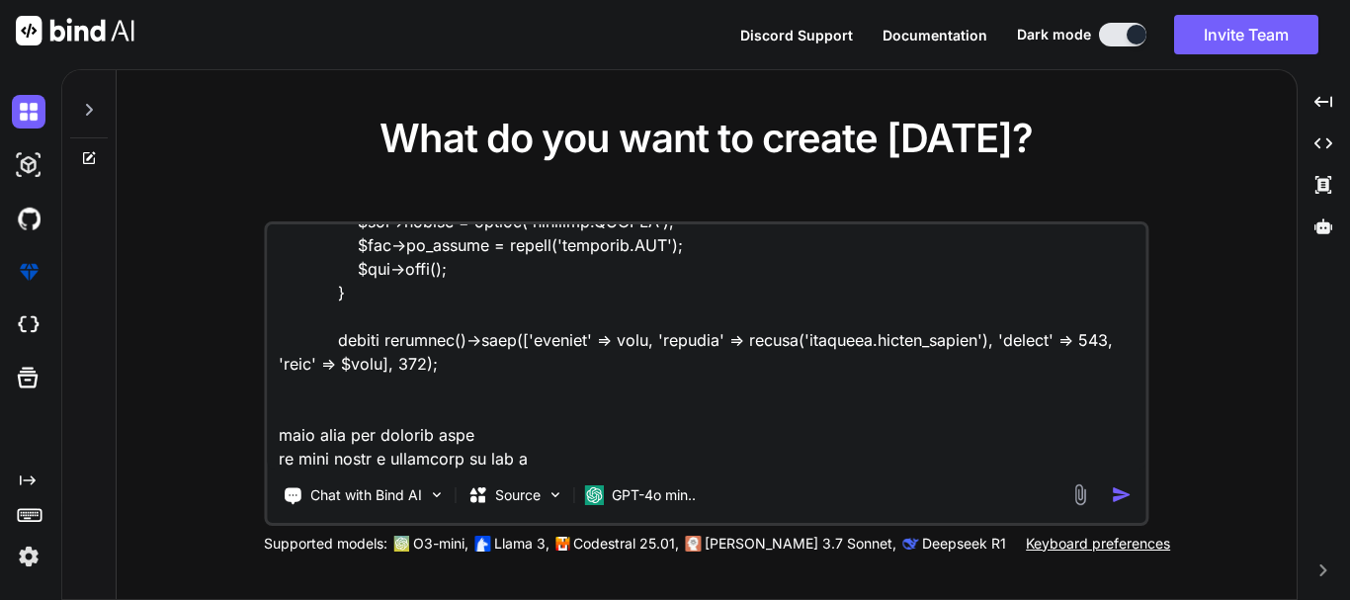
type textarea "x"
type textarea "$ivr = InsuranceVerification::findOrFail($request->ivr_id); if(!$ivr) { return …"
type textarea "x"
type textarea "$ivr = InsuranceVerification::findOrFail($request->ivr_id); if(!$ivr) { return …"
type textarea "x"
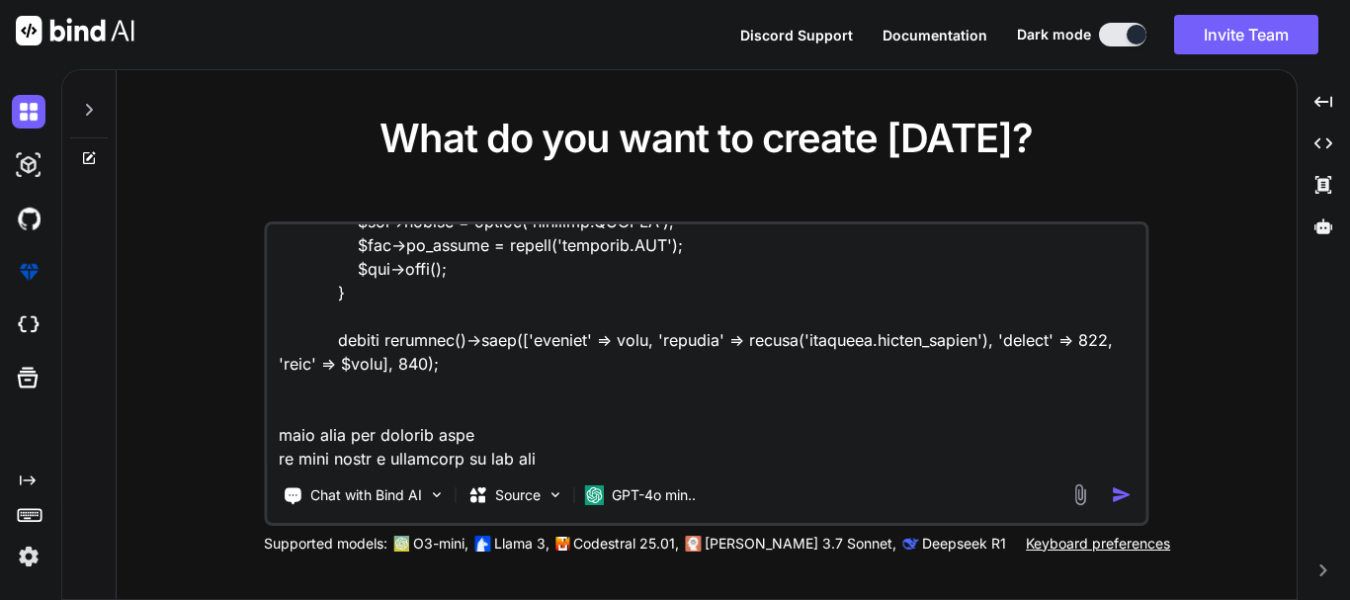
type textarea "$ivr = InsuranceVerification::findOrFail($request->ivr_id); if(!$ivr) { return …"
type textarea "x"
type textarea "$ivr = InsuranceVerification::findOrFail($request->ivr_id); if(!$ivr) { return …"
type textarea "x"
type textarea "$ivr = InsuranceVerification::findOrFail($request->ivr_id); if(!$ivr) { return …"
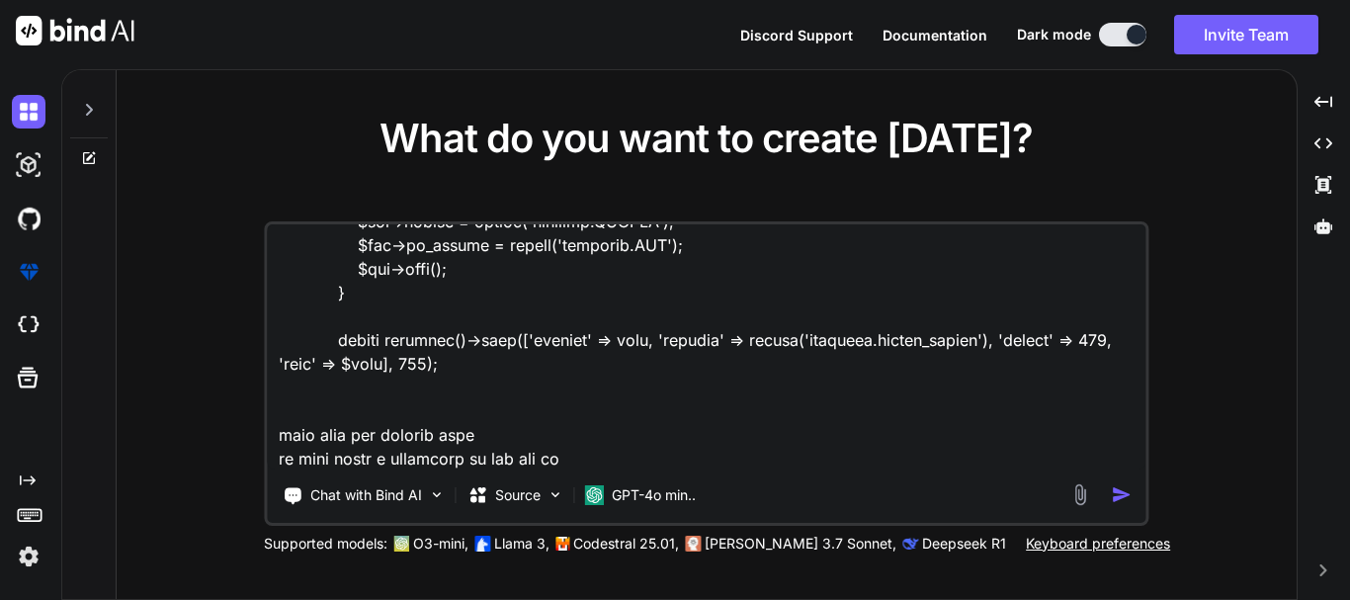
type textarea "x"
type textarea "$ivr = InsuranceVerification::findOrFail($request->ivr_id); if(!$ivr) { return …"
type textarea "x"
type textarea "$ivr = InsuranceVerification::findOrFail($request->ivr_id); if(!$ivr) { return …"
type textarea "x"
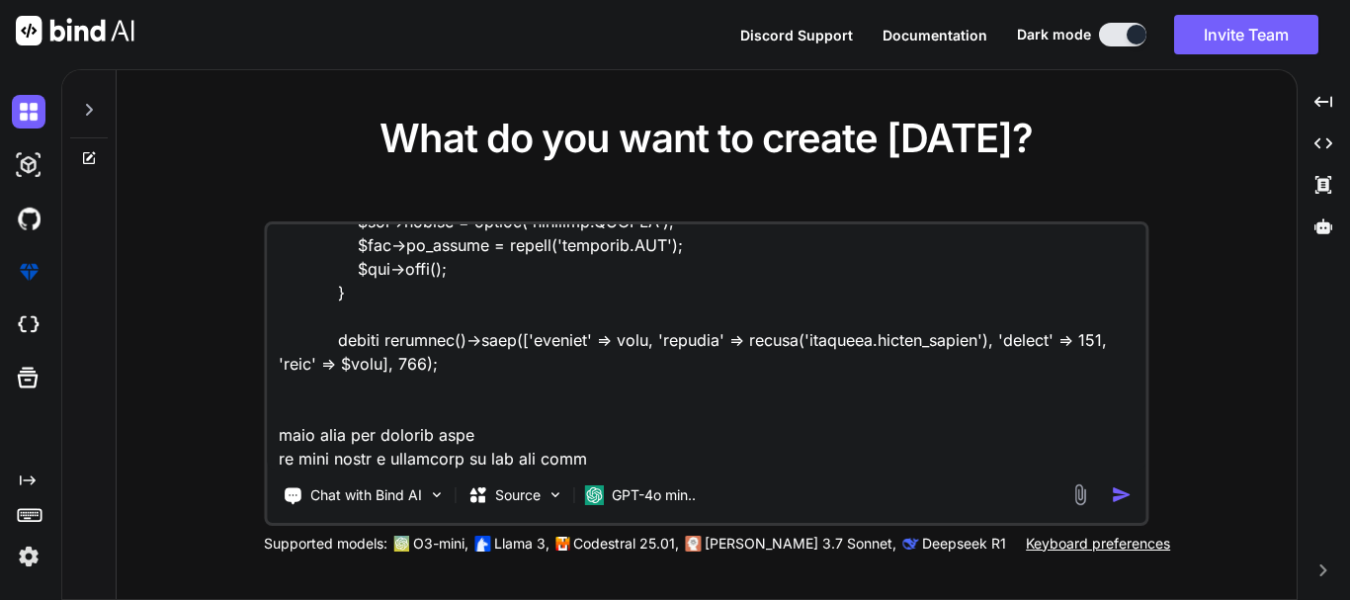
type textarea "$ivr = InsuranceVerification::findOrFail($request->ivr_id); if(!$ivr) { return …"
type textarea "x"
type textarea "$ivr = InsuranceVerification::findOrFail($request->ivr_id); if(!$ivr) { return …"
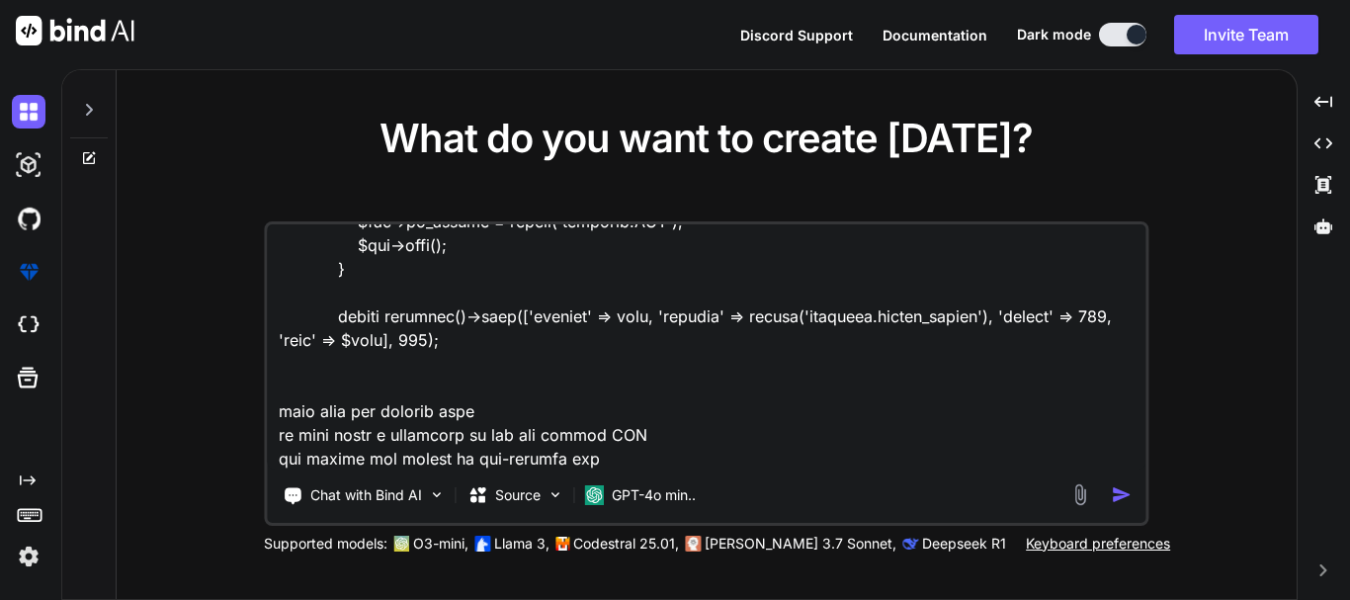
click at [610, 437] on textarea at bounding box center [706, 346] width 879 height 245
click at [635, 455] on textarea at bounding box center [706, 346] width 879 height 245
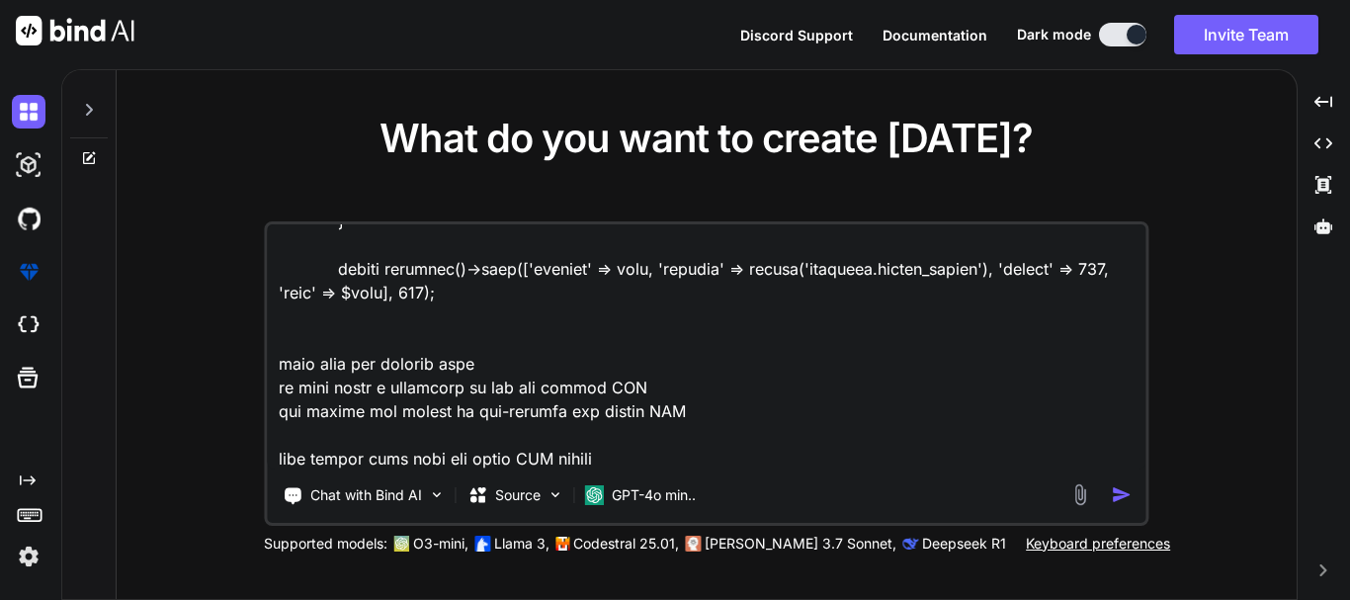
scroll to position [691, 0]
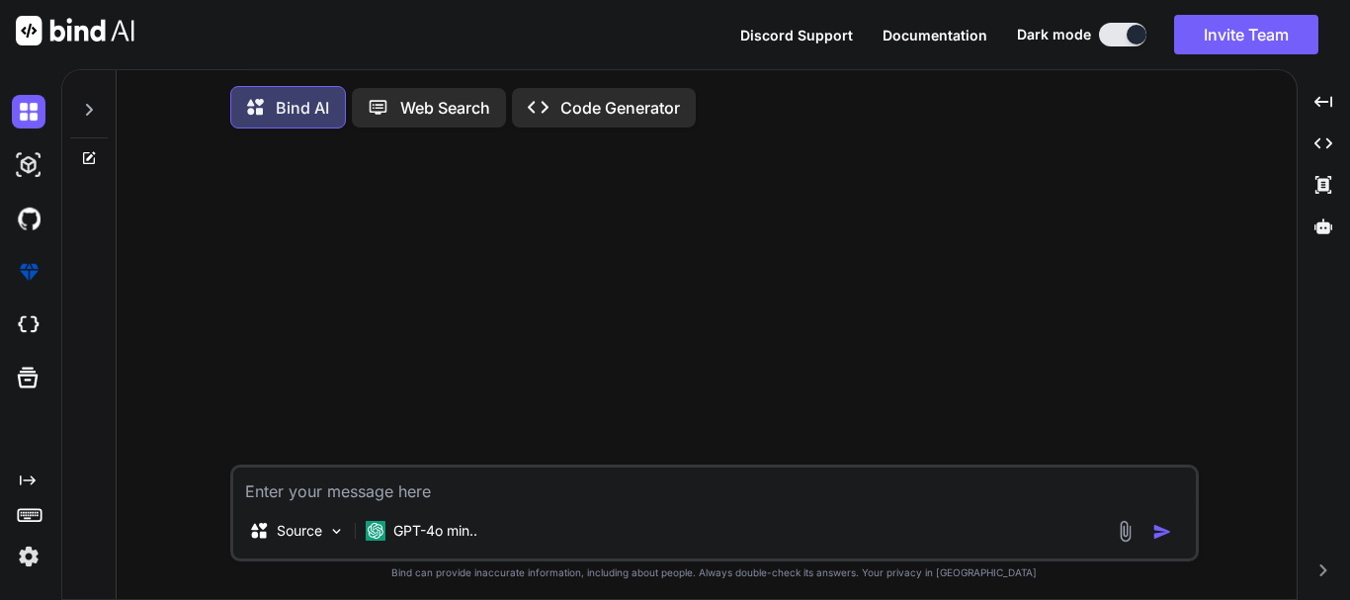
type textarea "x"
click at [689, 330] on div at bounding box center [716, 304] width 965 height 320
click at [375, 502] on textarea at bounding box center [714, 486] width 963 height 36
type textarea "dsefwe"
click at [788, 407] on div at bounding box center [716, 304] width 965 height 320
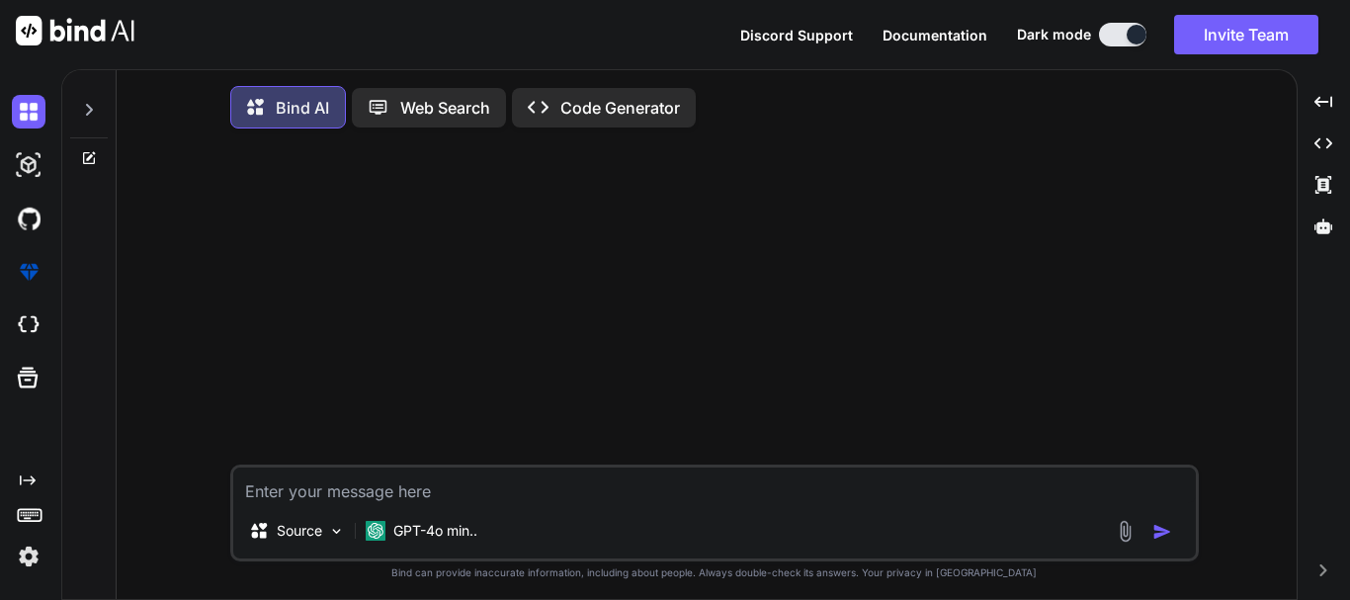
click at [788, 407] on div at bounding box center [716, 304] width 965 height 320
type textarea "x"
click at [394, 490] on textarea "dsefwe" at bounding box center [714, 486] width 963 height 36
type textarea "x"
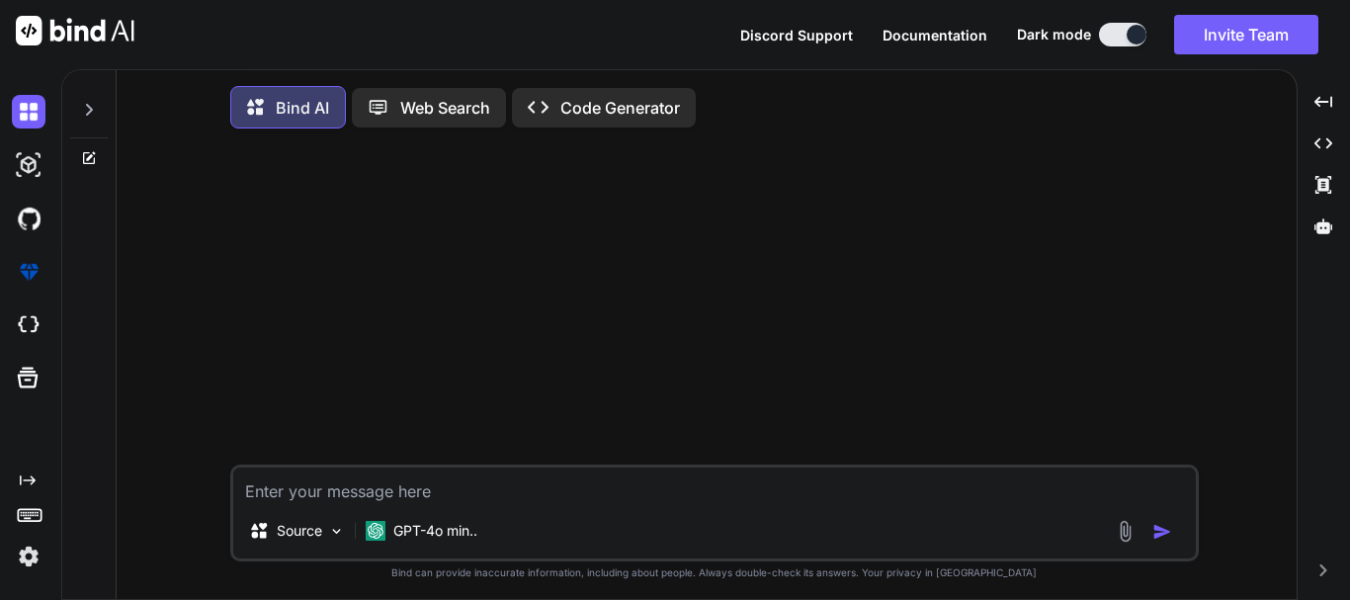
click at [408, 396] on div at bounding box center [716, 304] width 965 height 320
click at [351, 491] on textarea at bounding box center [714, 486] width 963 height 36
paste textarea "$ivr = InsuranceVerification::findOrFail($request->ivr_id); if(!$ivr) { return …"
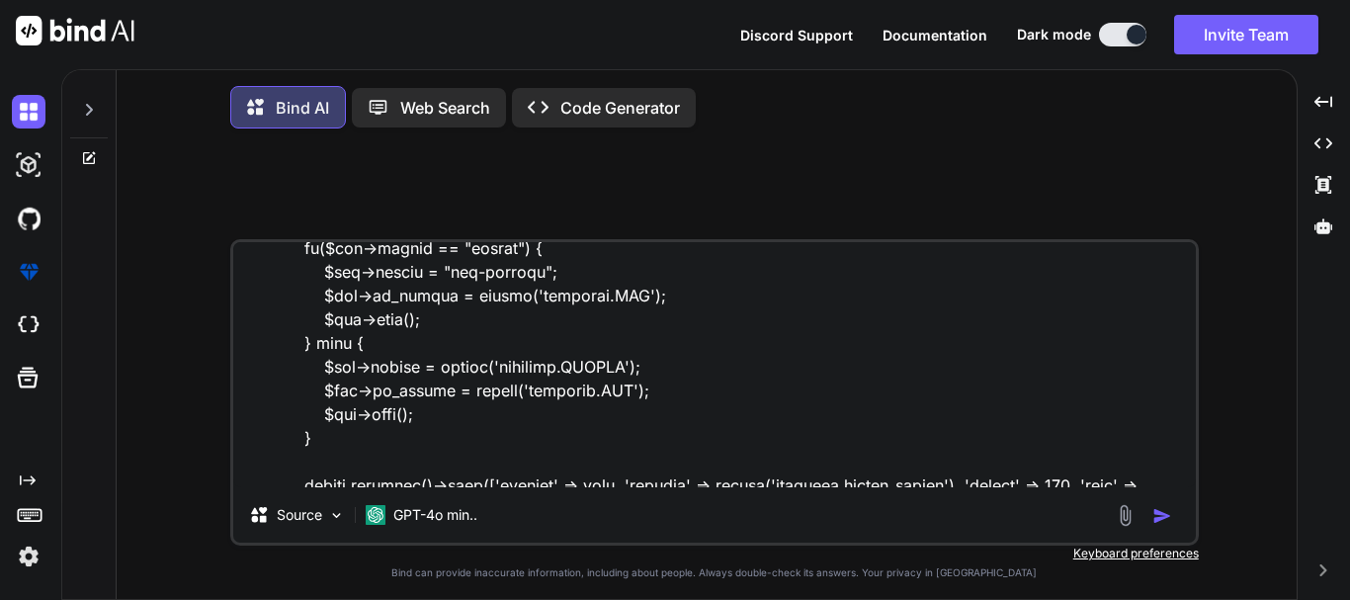
scroll to position [550, 0]
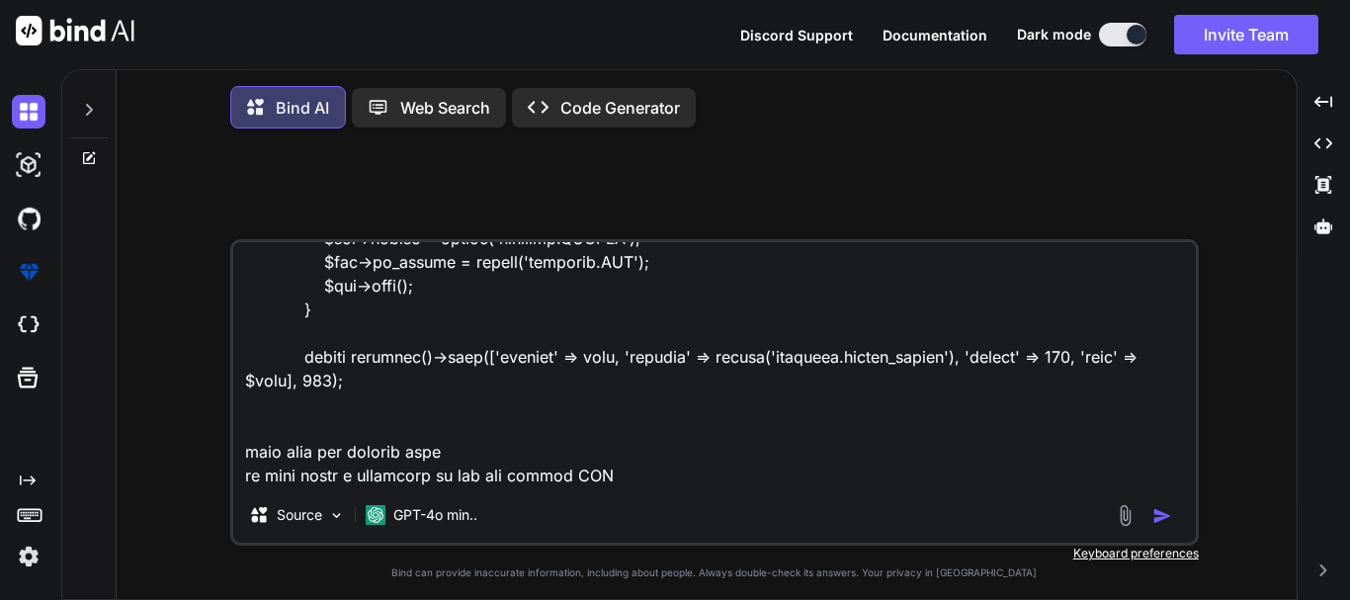
click at [361, 484] on textarea at bounding box center [714, 364] width 963 height 245
click at [479, 478] on textarea at bounding box center [714, 364] width 963 height 245
click at [633, 483] on textarea at bounding box center [714, 364] width 963 height 245
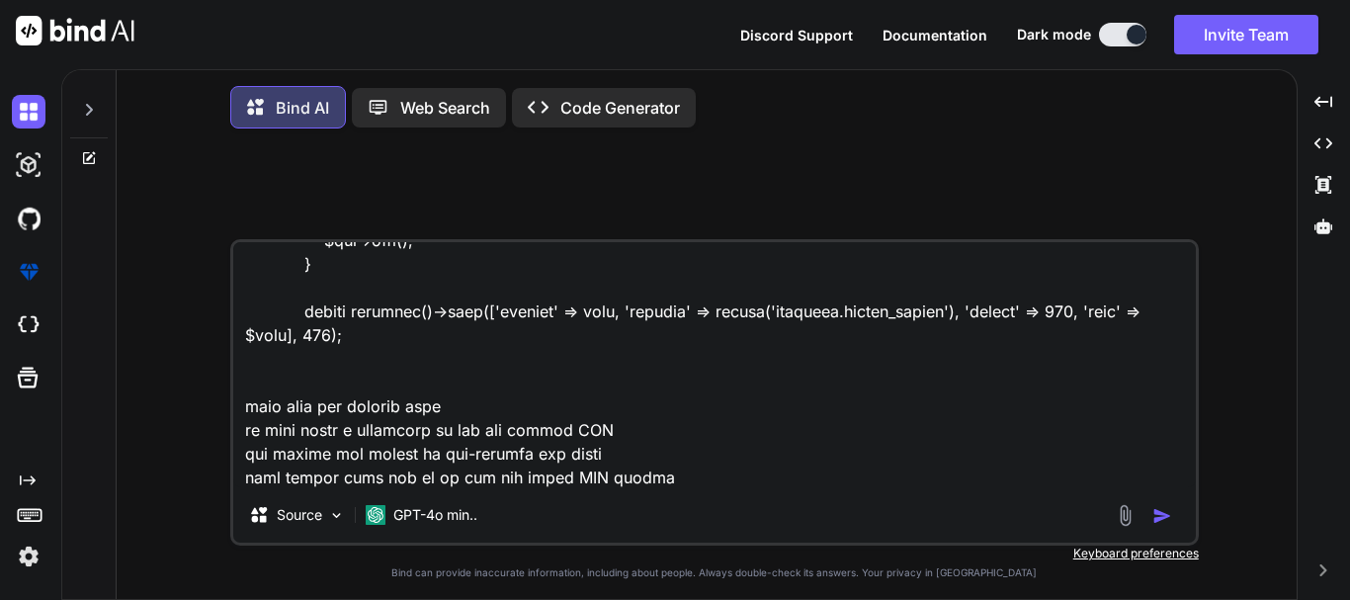
scroll to position [619, 0]
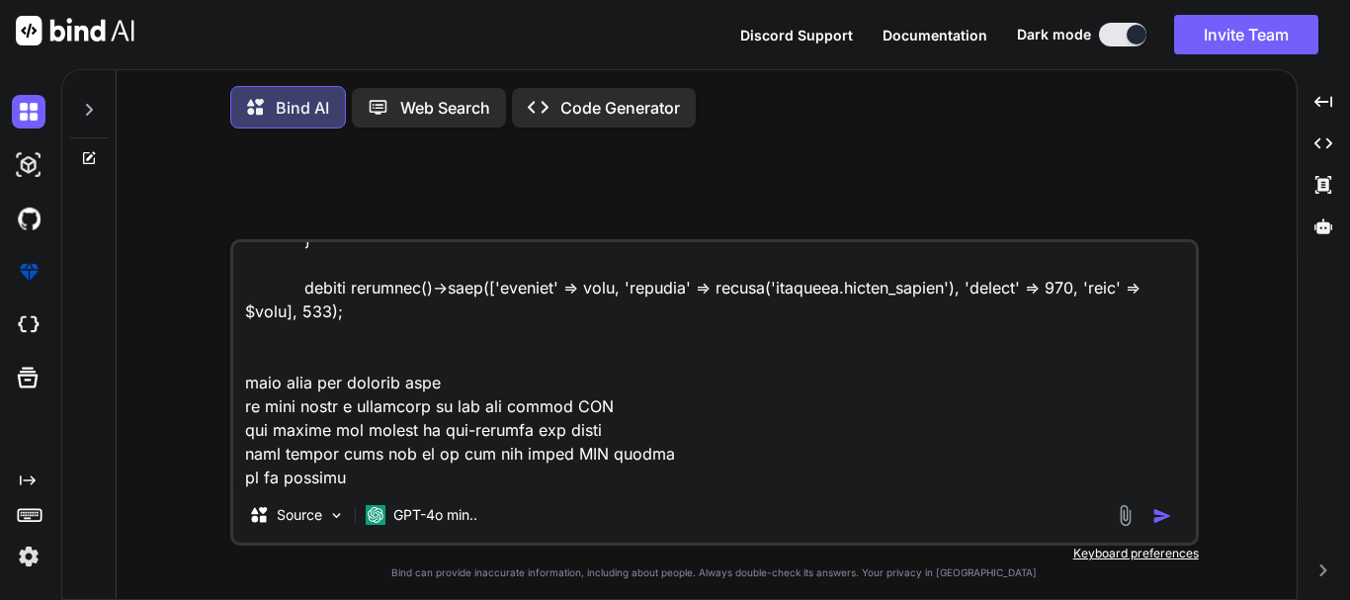
type textarea "$ivr = InsuranceVerification::findOrFail($request->ivr_id); if(!$ivr) { return …"
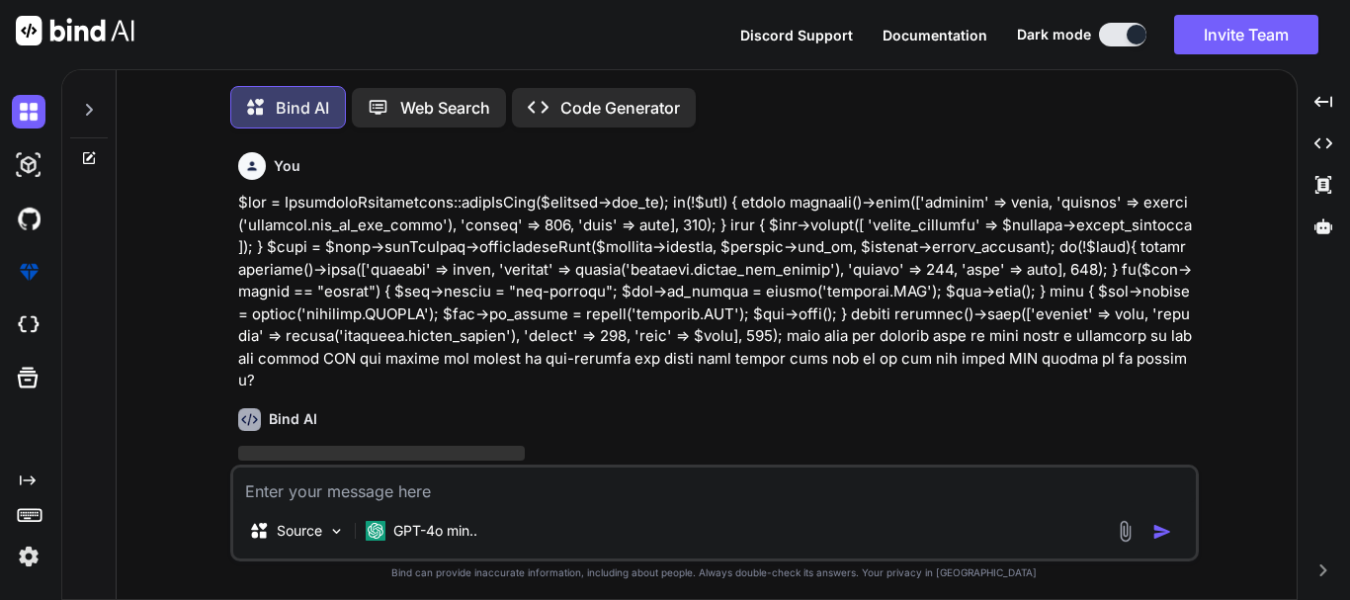
scroll to position [10, 0]
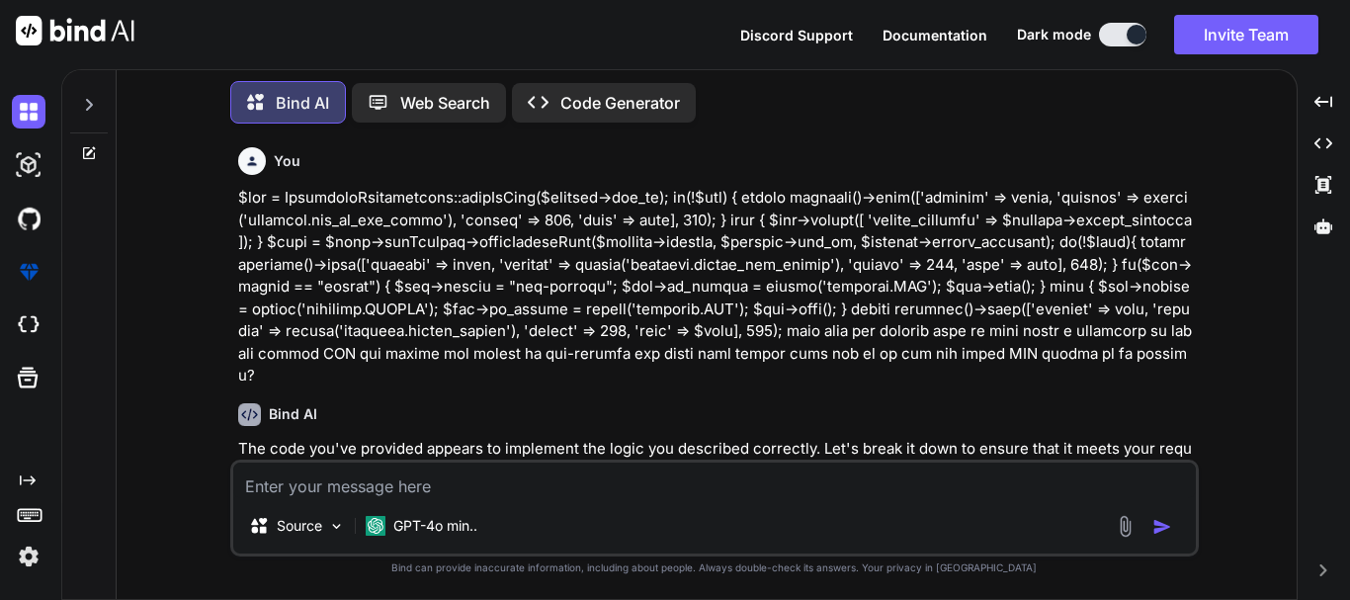
click at [614, 438] on p "The code you've provided appears to implement the logic you described correctly…" at bounding box center [716, 460] width 957 height 44
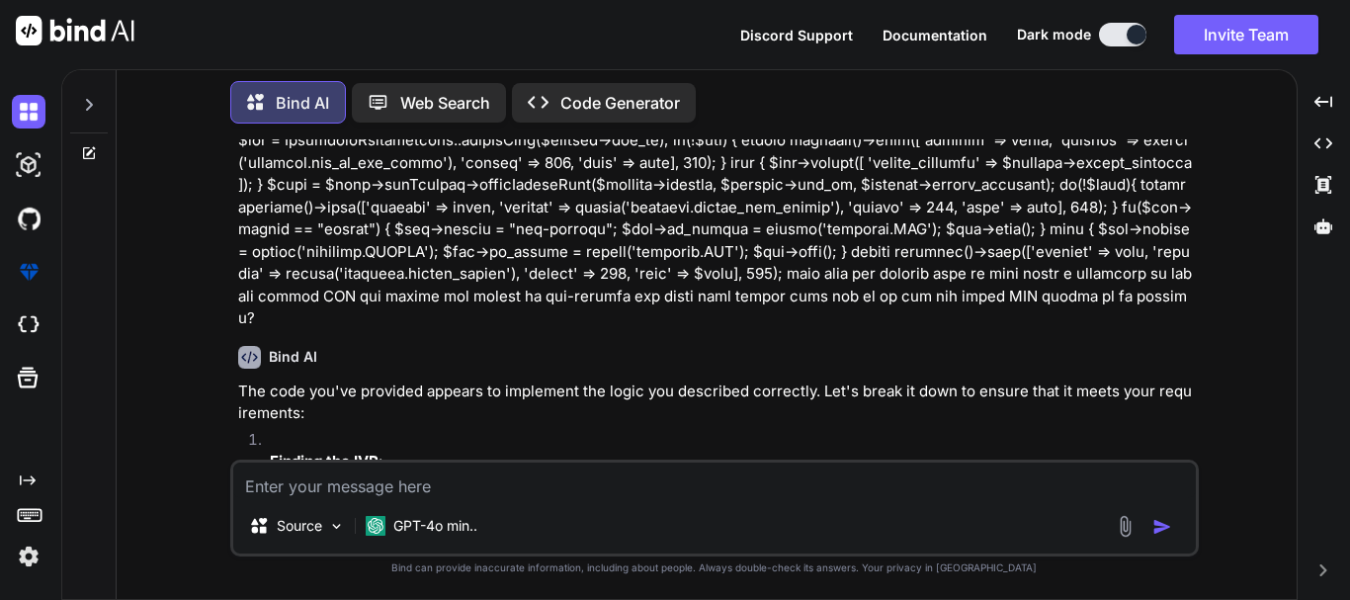
scroll to position [99, 0]
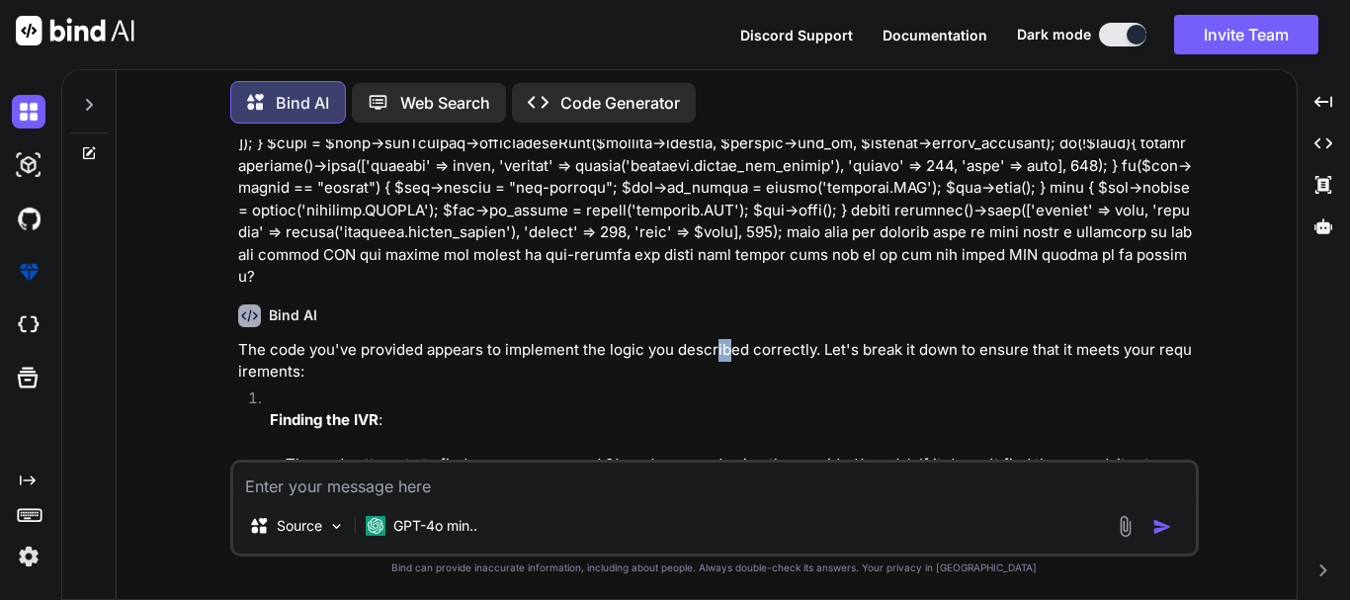
drag, startPoint x: 718, startPoint y: 322, endPoint x: 734, endPoint y: 322, distance: 16.8
click at [734, 339] on p "The code you've provided appears to implement the logic you described correctly…" at bounding box center [716, 361] width 957 height 44
click at [801, 340] on p "The code you've provided appears to implement the logic you described correctly…" at bounding box center [716, 361] width 957 height 44
drag, startPoint x: 842, startPoint y: 326, endPoint x: 1003, endPoint y: 364, distance: 165.4
click at [933, 339] on p "The code you've provided appears to implement the logic you described correctly…" at bounding box center [716, 361] width 957 height 44
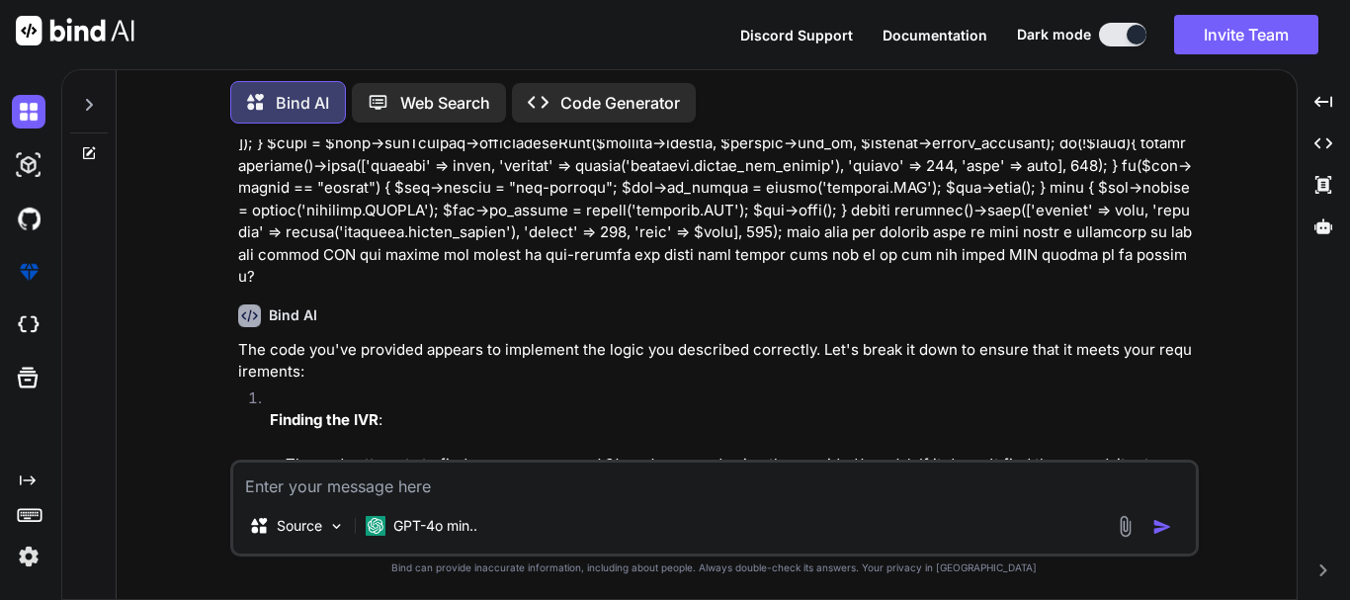
click at [1030, 339] on p "The code you've provided appears to implement the logic you described correctly…" at bounding box center [716, 361] width 957 height 44
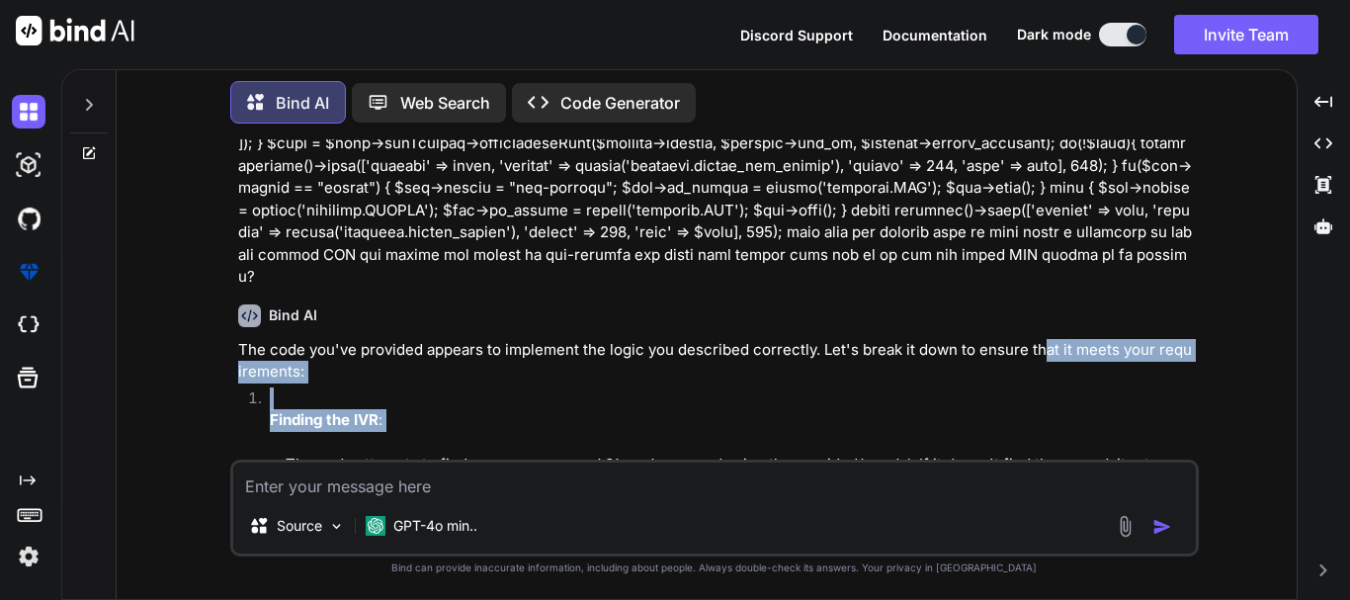
drag, startPoint x: 1040, startPoint y: 326, endPoint x: 354, endPoint y: 385, distance: 688.5
click at [368, 387] on li "Finding the IVR : The code attempts to find an InsuranceVerification record usi…" at bounding box center [724, 454] width 941 height 135
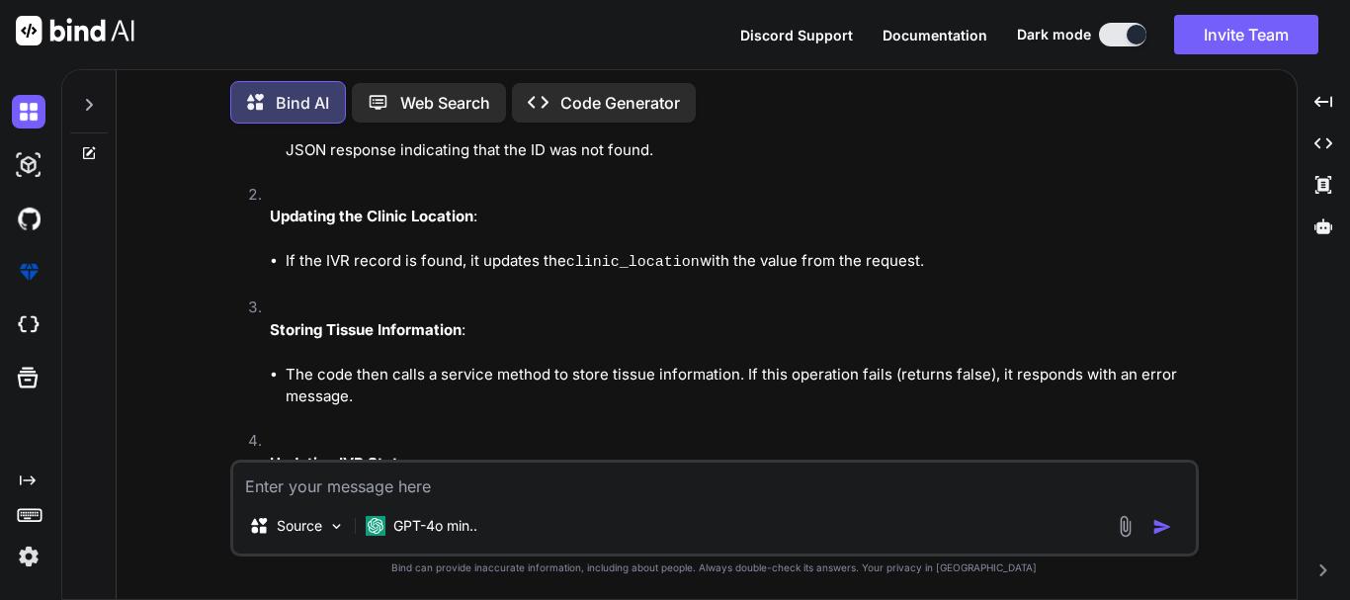
scroll to position [395, 0]
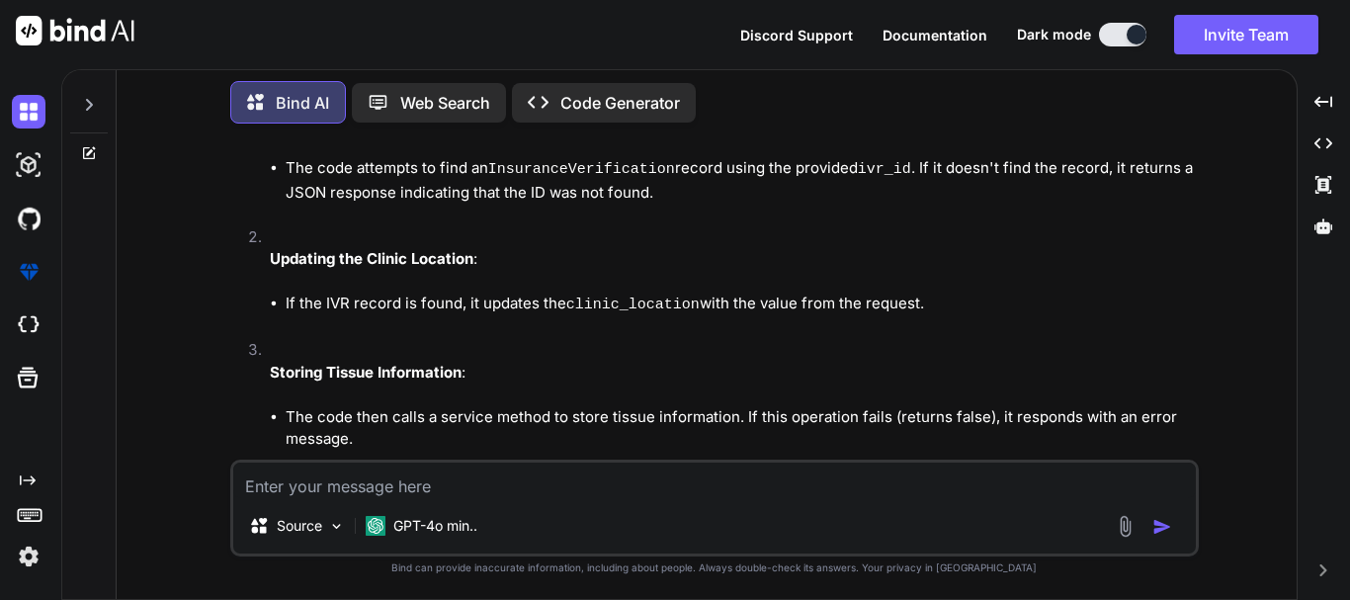
click at [597, 297] on code "clinic_location" at bounding box center [632, 305] width 133 height 17
drag, startPoint x: 699, startPoint y: 278, endPoint x: 883, endPoint y: 286, distance: 184.0
click at [883, 293] on li "If the IVR record is found, it updates the clinic_location with the value from …" at bounding box center [740, 305] width 909 height 25
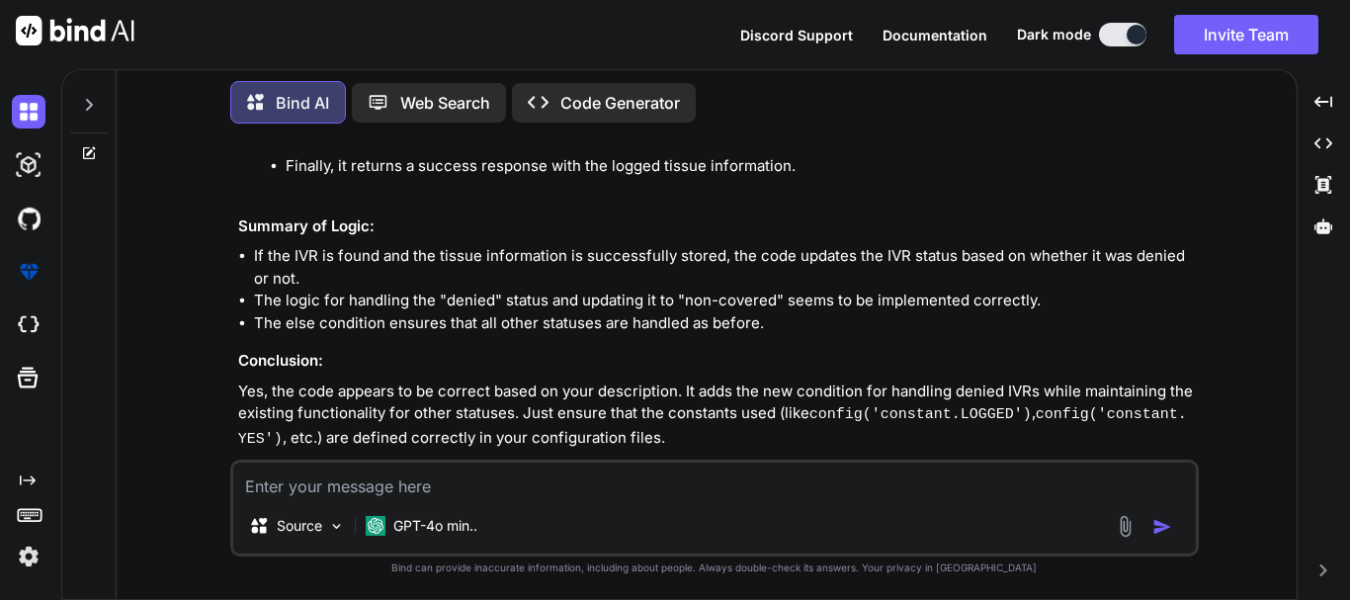
scroll to position [940, 0]
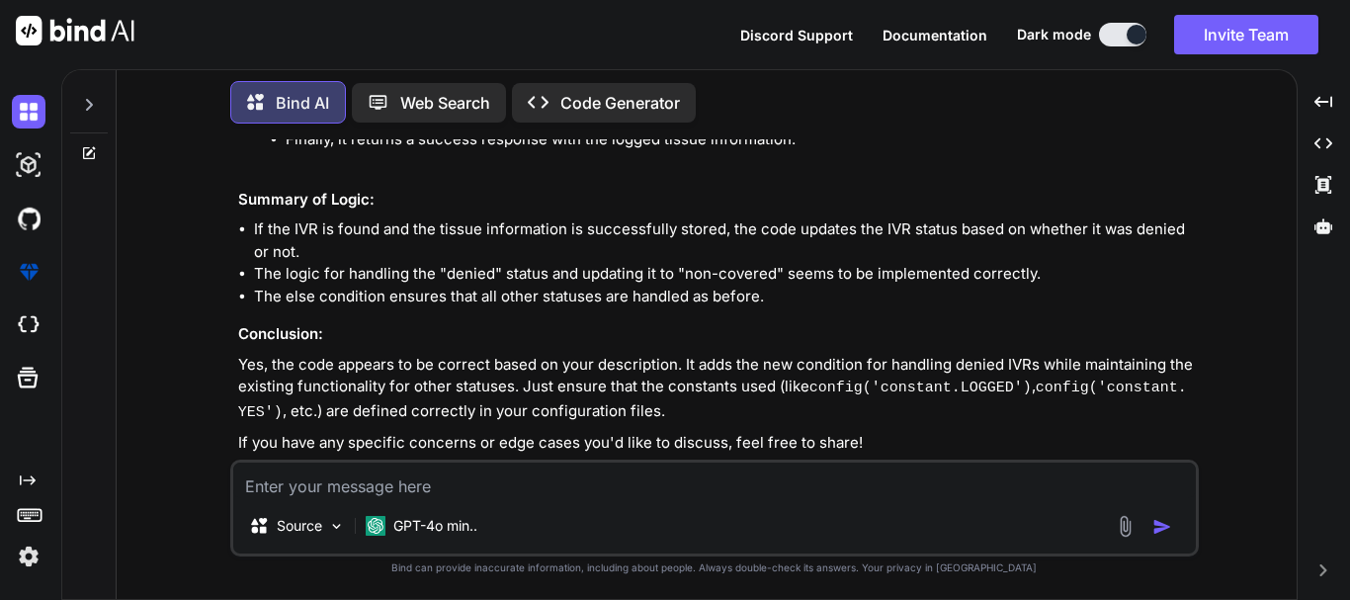
click at [341, 480] on textarea at bounding box center [714, 481] width 963 height 36
click at [316, 487] on textarea at bounding box center [714, 481] width 963 height 36
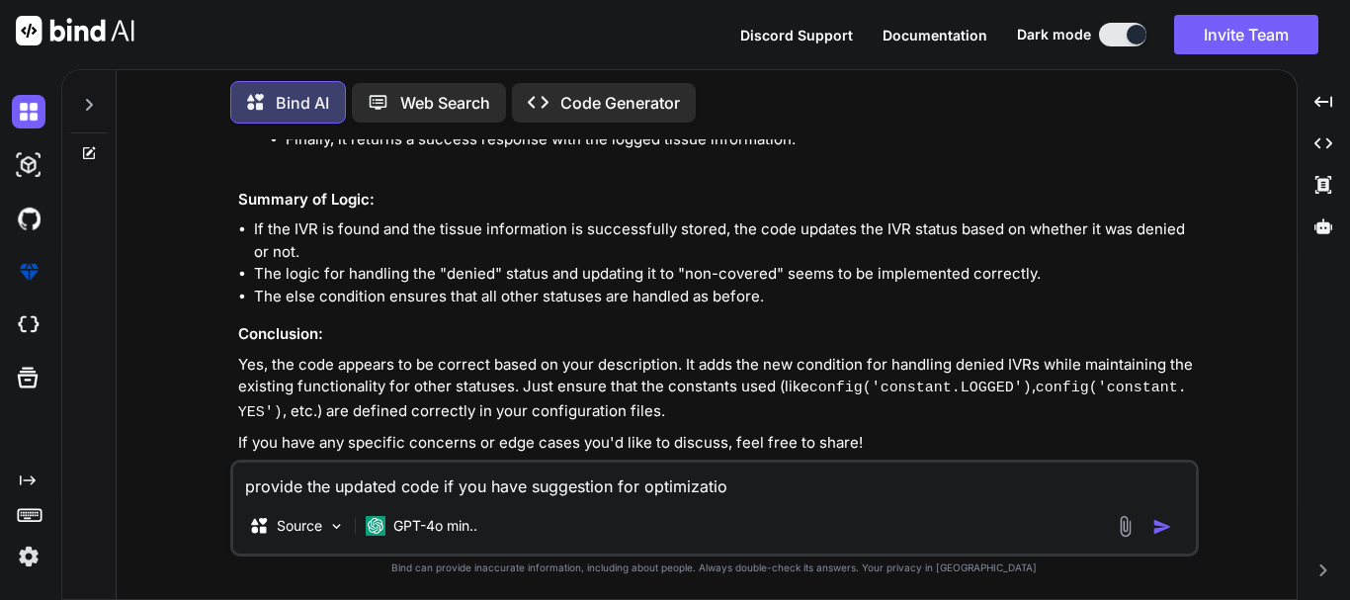
type textarea "provide the updated code if you have suggestion for optimization"
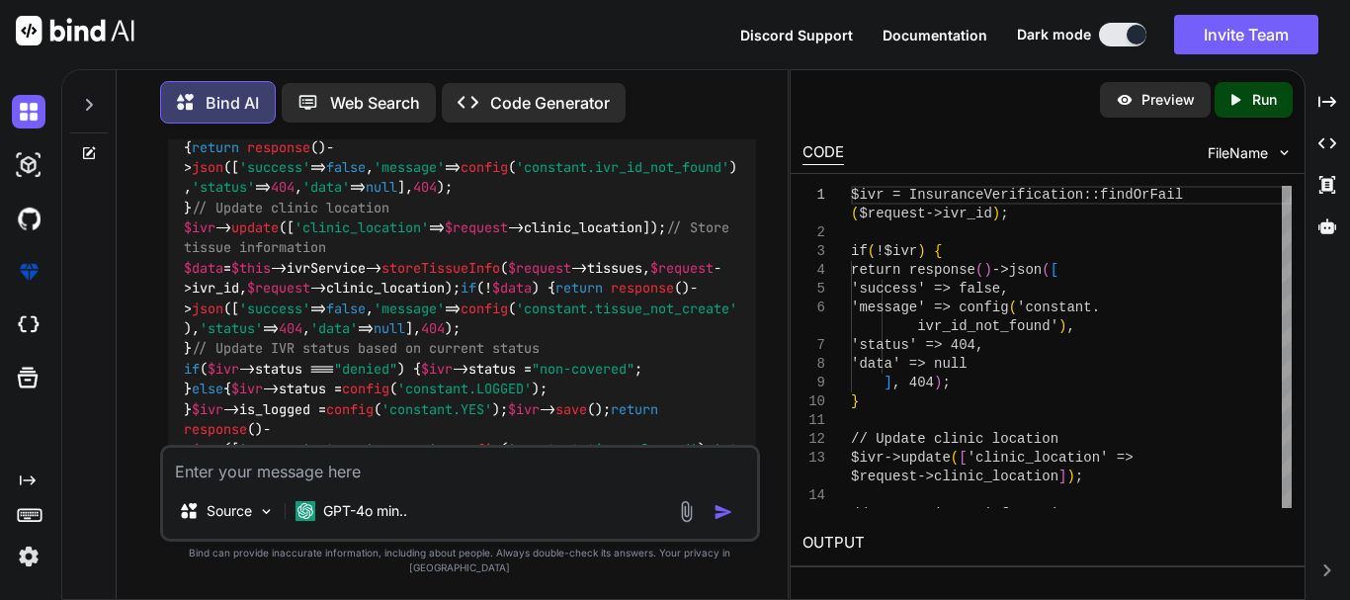
scroll to position [1841, 0]
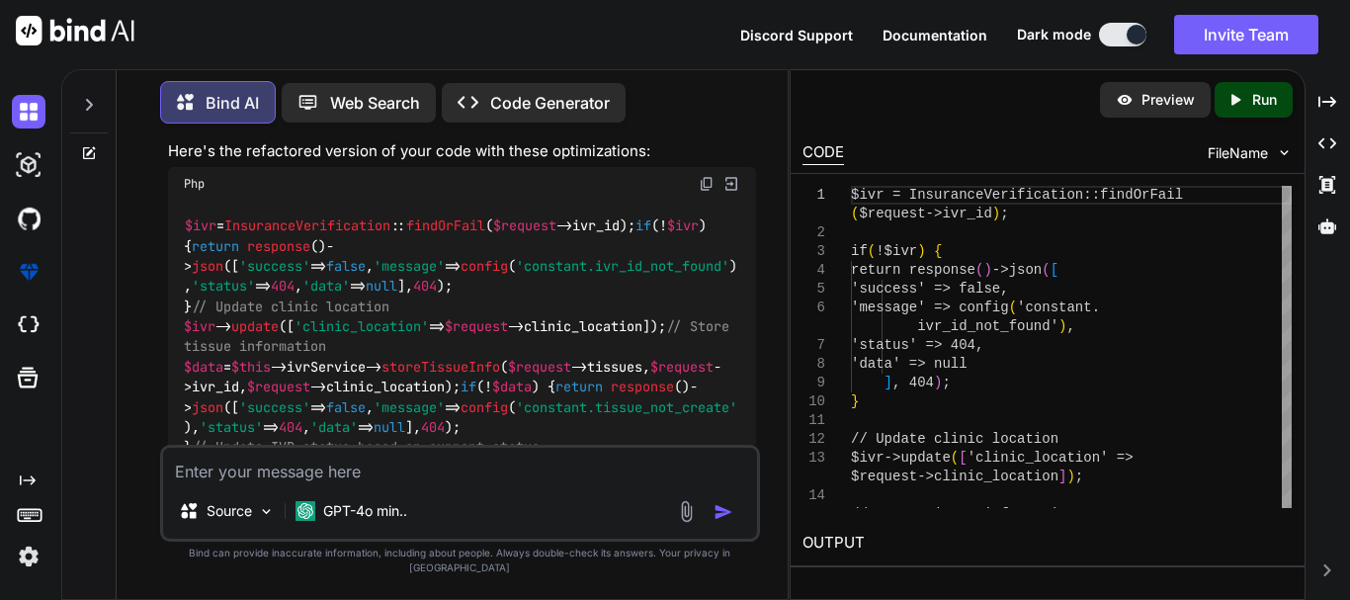
click at [345, 358] on div "$ivr = InsuranceVerification :: findOrFail ( $request ->ivr_id); if (! $ivr ) {…" at bounding box center [462, 398] width 588 height 394
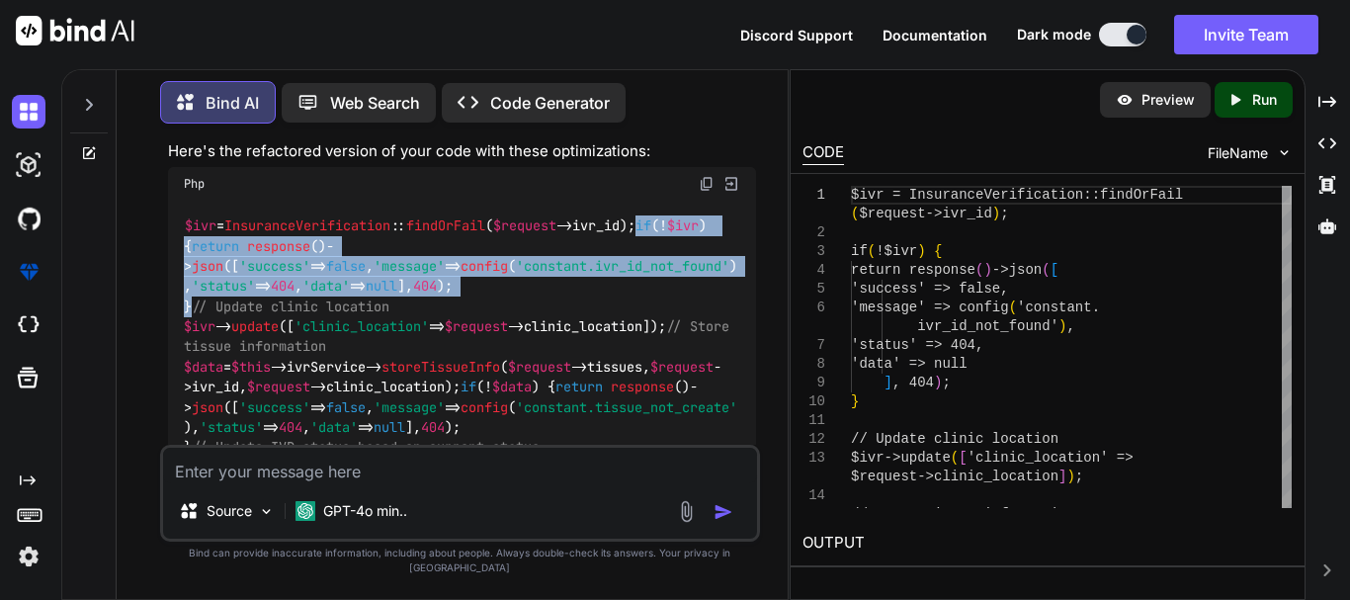
drag, startPoint x: 208, startPoint y: 385, endPoint x: 178, endPoint y: 248, distance: 140.6
click at [178, 248] on div "$ivr = InsuranceVerification :: findOrFail ( $request ->ivr_id); if (! $ivr ) {…" at bounding box center [462, 398] width 588 height 394
copy code "if (! $ivr ) { return response ()-> json ([ 'success' => false , 'message' => c…"
click at [476, 322] on div "$ivr = InsuranceVerification :: findOrFail ( $request ->ivr_id); if (! $ivr ) {…" at bounding box center [462, 398] width 588 height 394
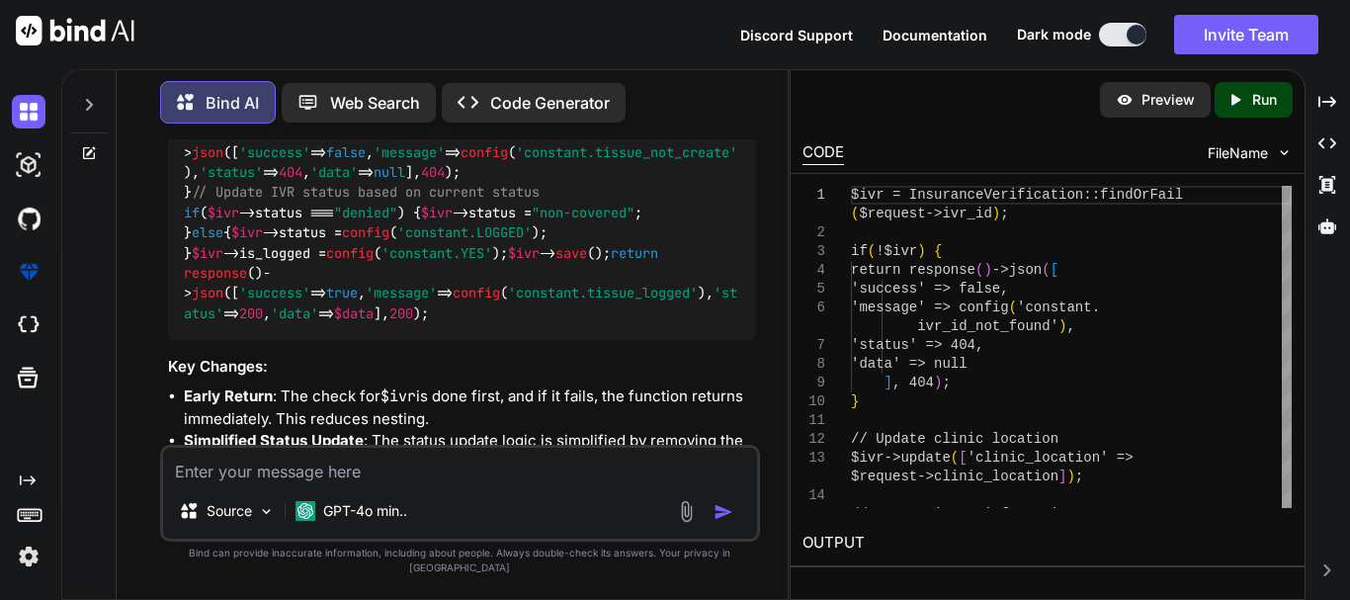
scroll to position [2138, 0]
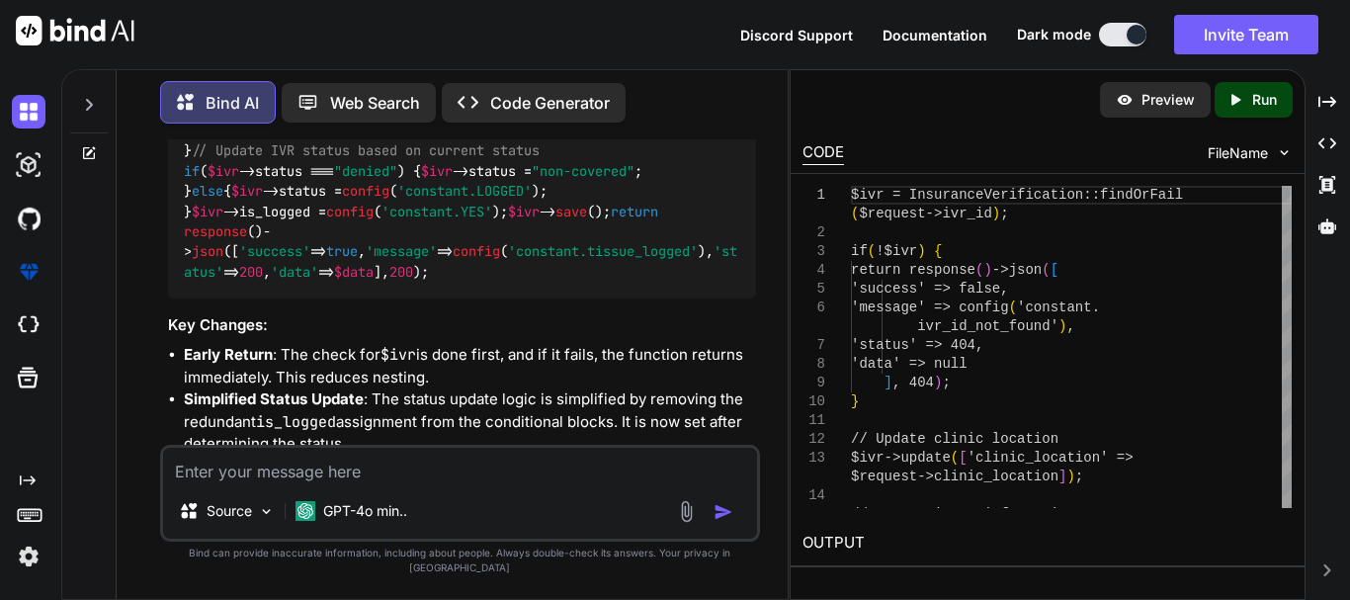
click at [311, 277] on div "$ivr = InsuranceVerification :: findOrFail ( $request ->ivr_id); if (! $ivr ) {…" at bounding box center [462, 101] width 588 height 394
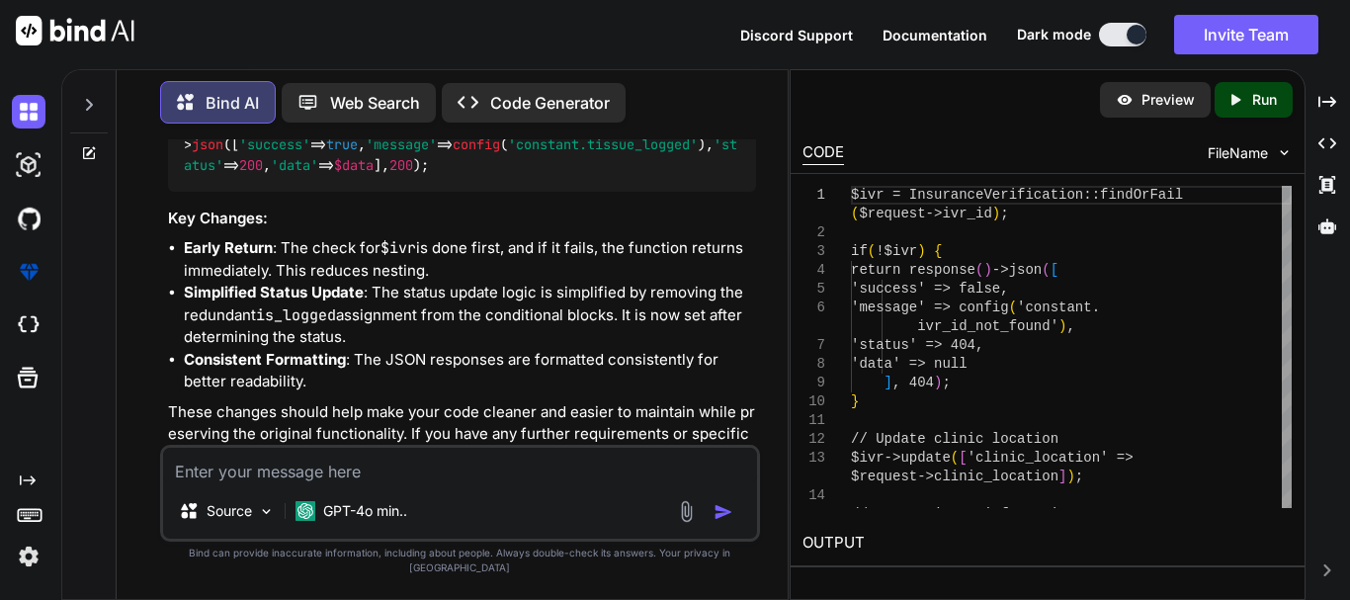
scroll to position [2336, 0]
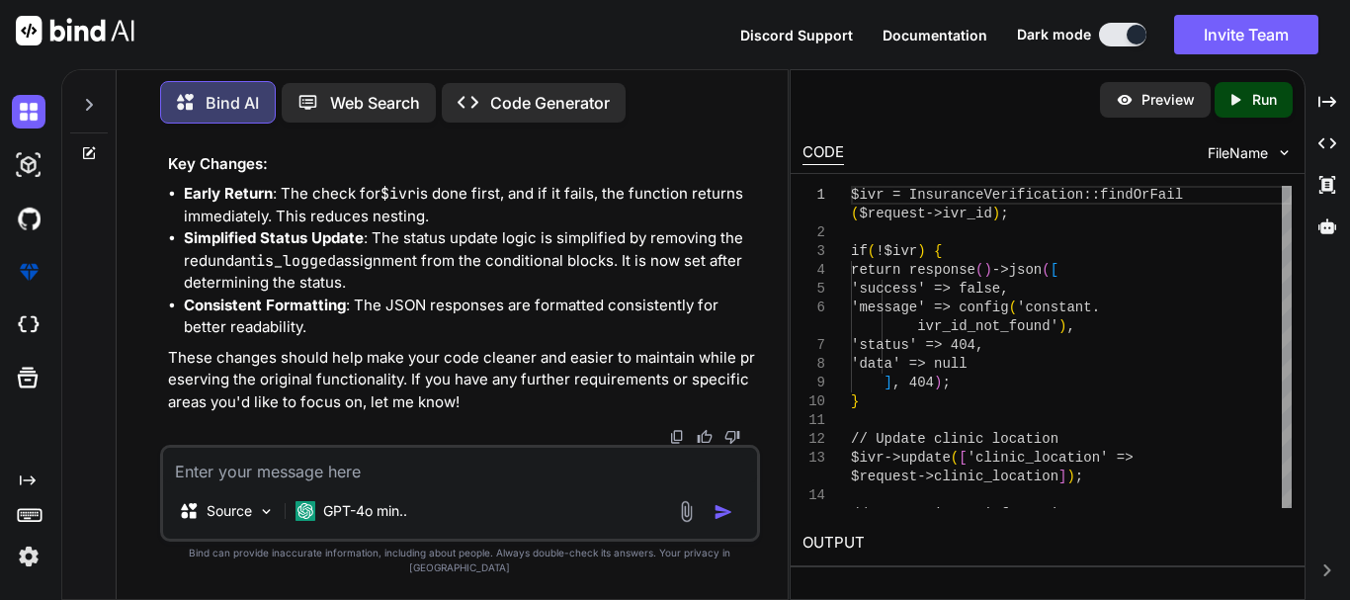
drag, startPoint x: 312, startPoint y: 410, endPoint x: 166, endPoint y: 283, distance: 194.1
click at [166, 283] on div "You Bind AI The code you've provided appears to implement the logic you describ…" at bounding box center [462, 291] width 596 height 305
copy code "if ( $ivr ->status === "denied" ) { $ivr ->status = "non-covered" ; } else { $i…"
